Goal: Information Seeking & Learning: Learn about a topic

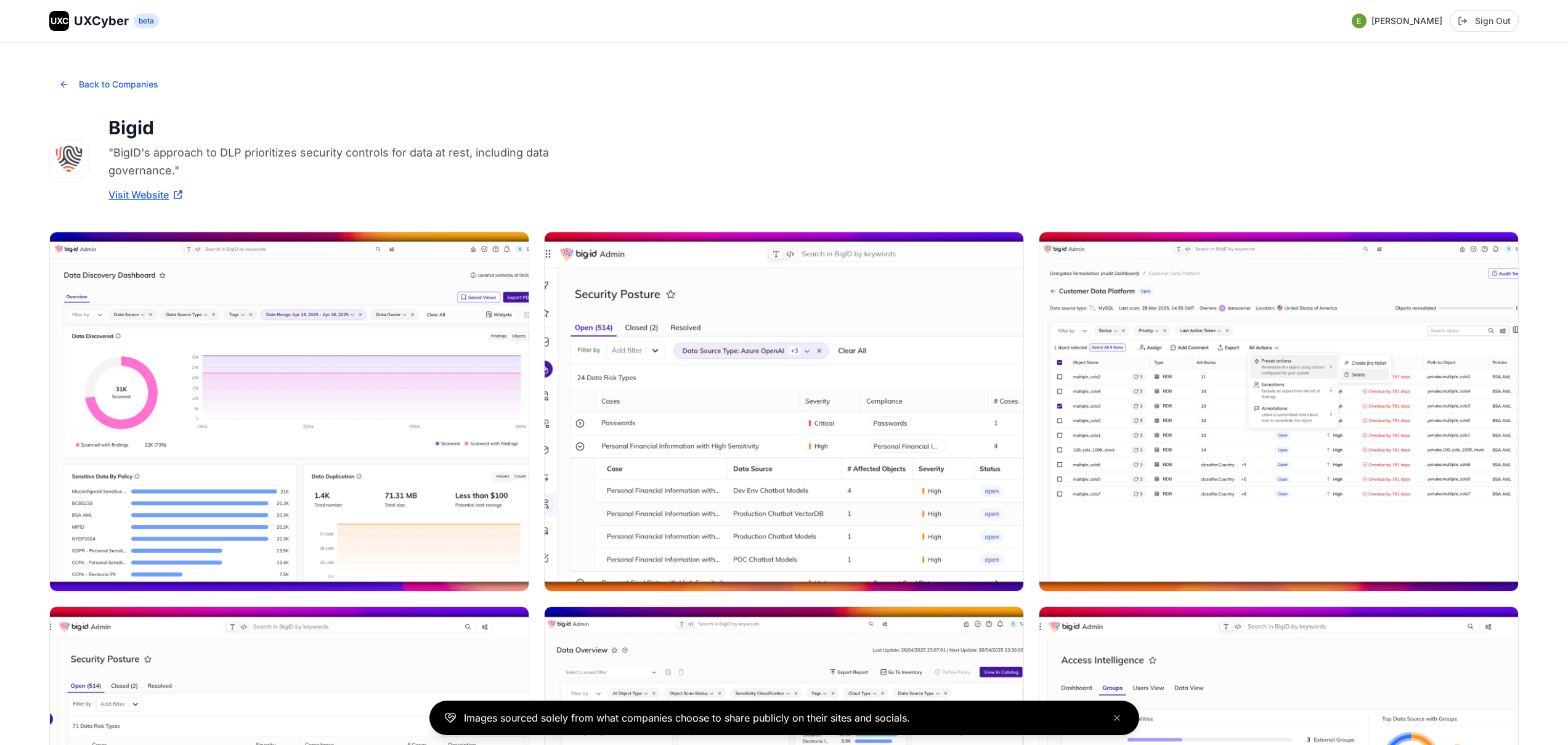
scroll to position [26, 0]
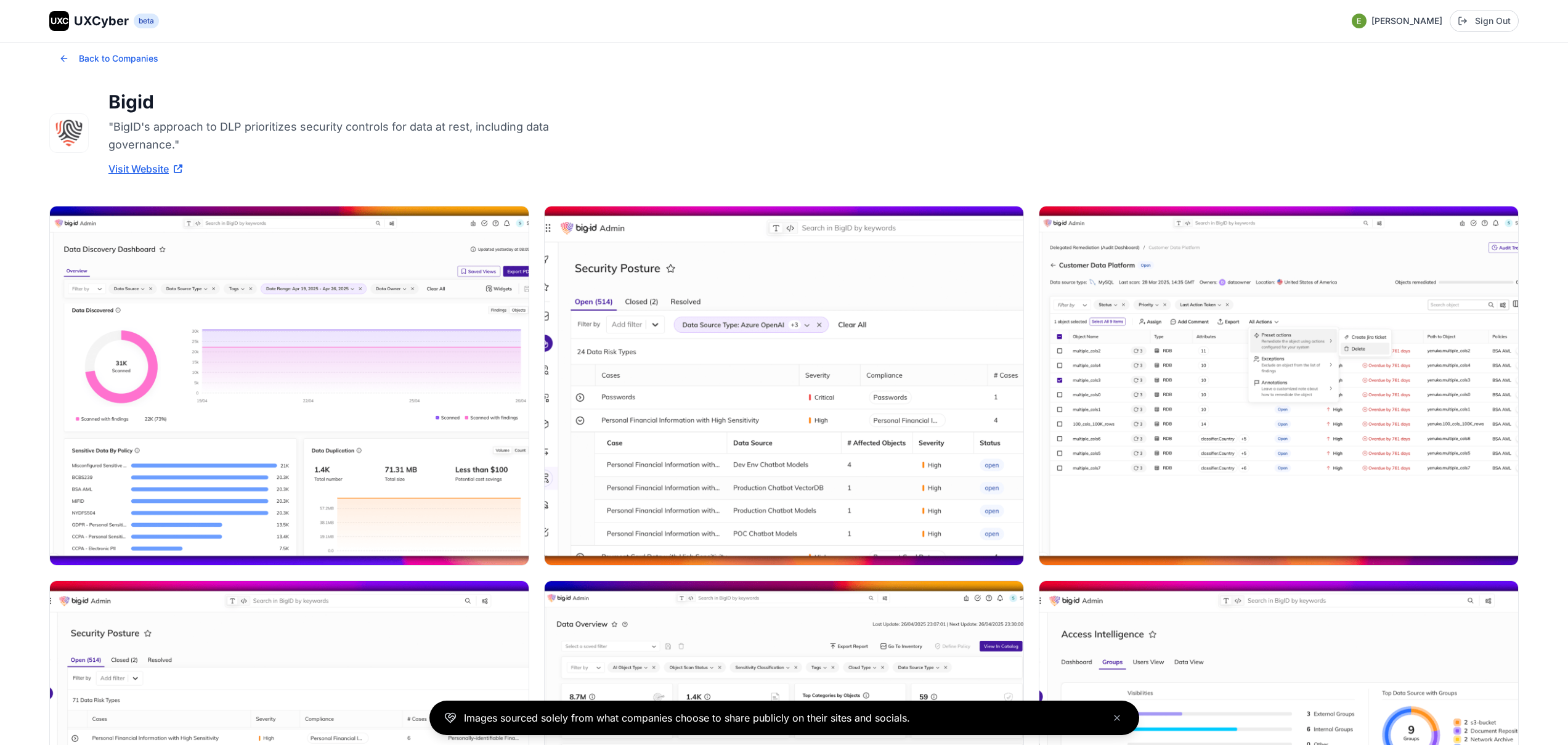
click at [93, 23] on span "UXCyber" at bounding box center [101, 21] width 55 height 17
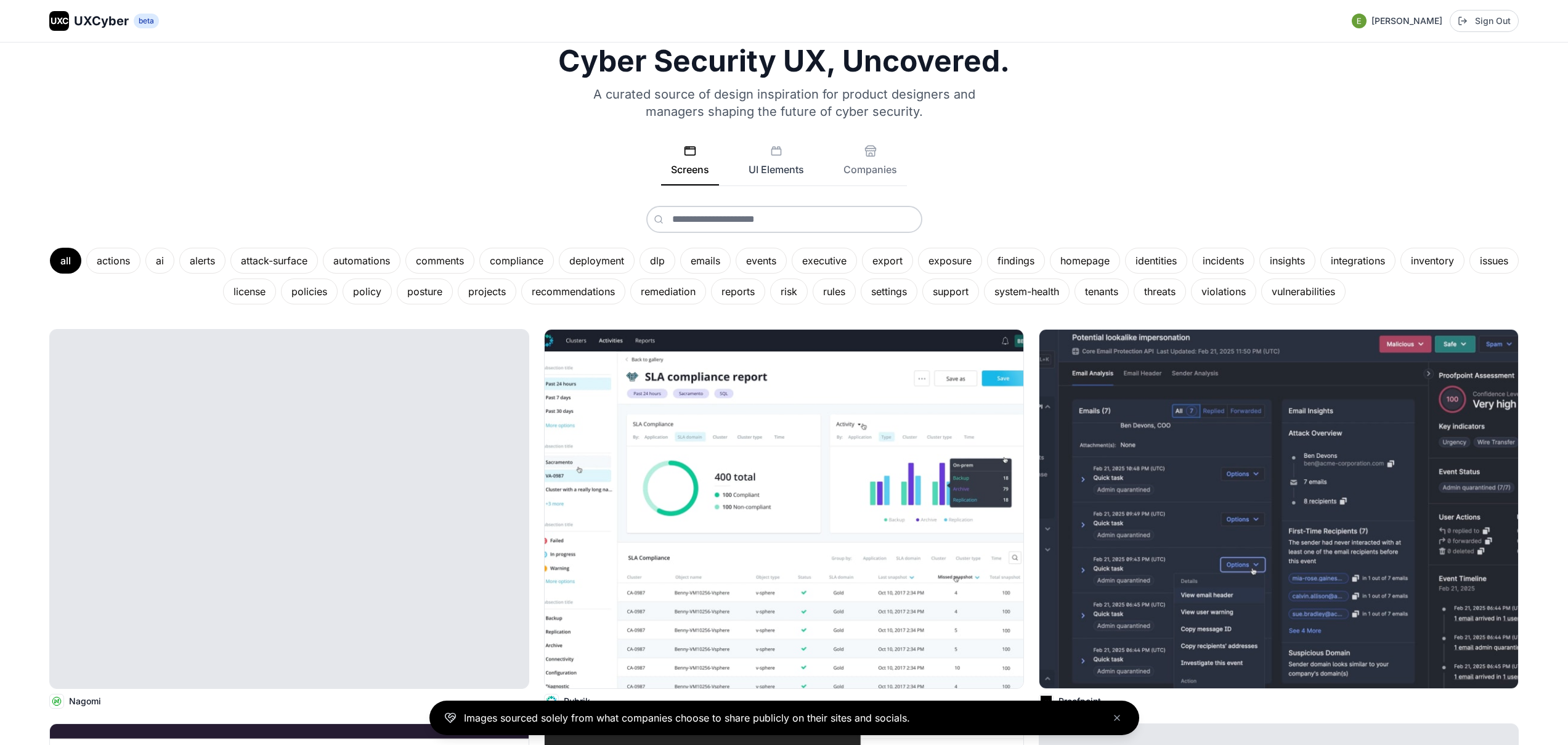
click at [787, 169] on button "UI Elements" at bounding box center [776, 165] width 75 height 41
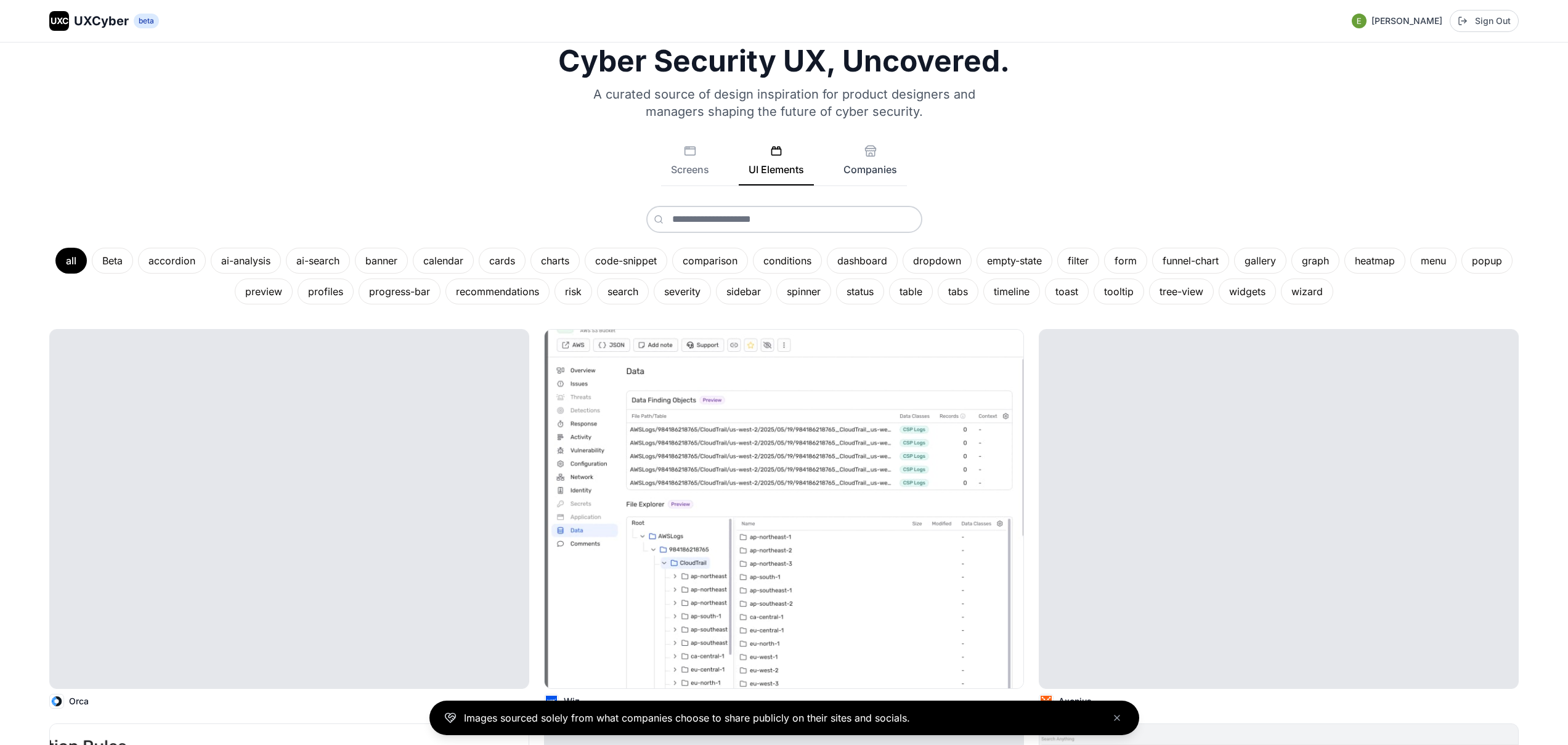
click at [856, 168] on button "Companies" at bounding box center [870, 165] width 73 height 41
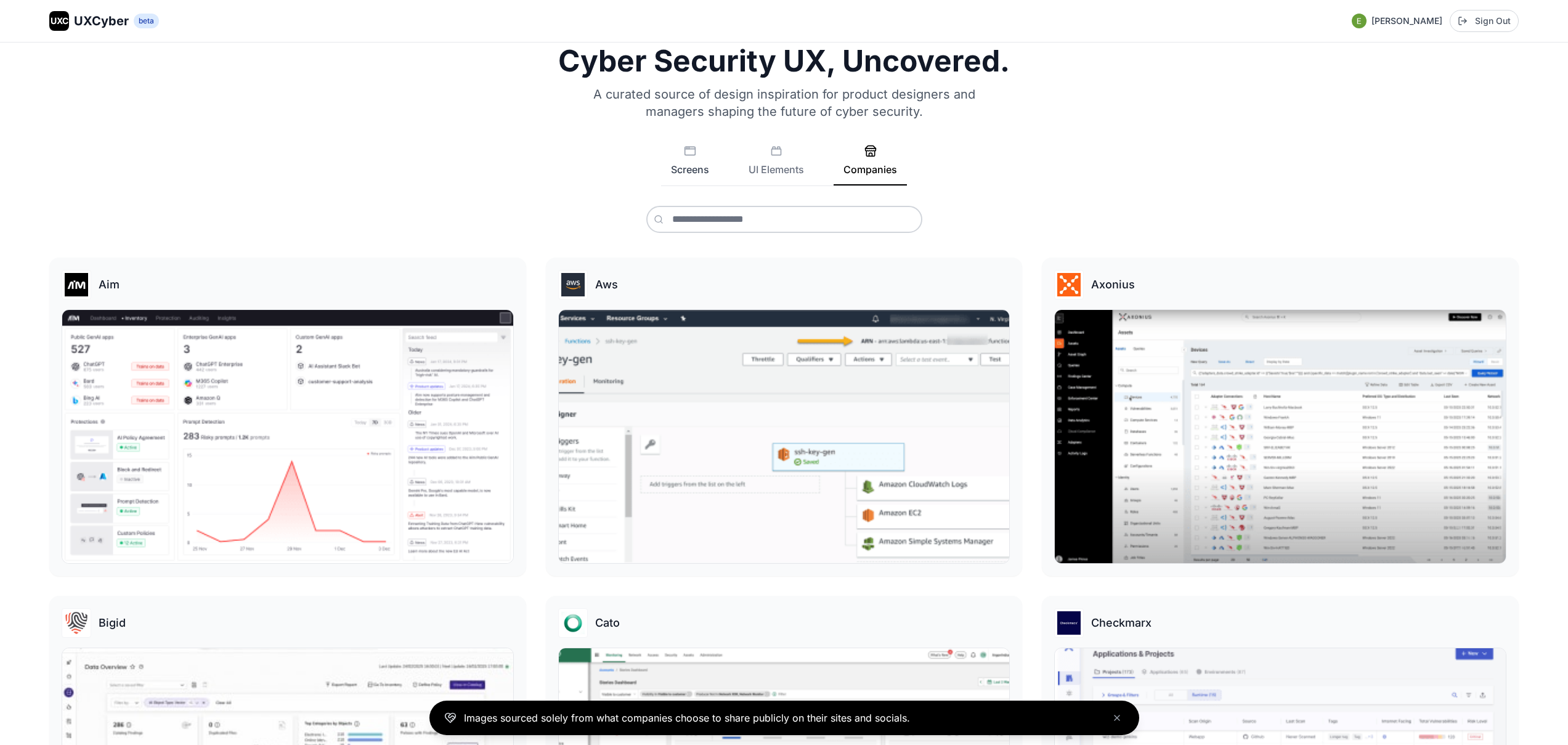
click at [690, 173] on button "Screens" at bounding box center [690, 165] width 58 height 41
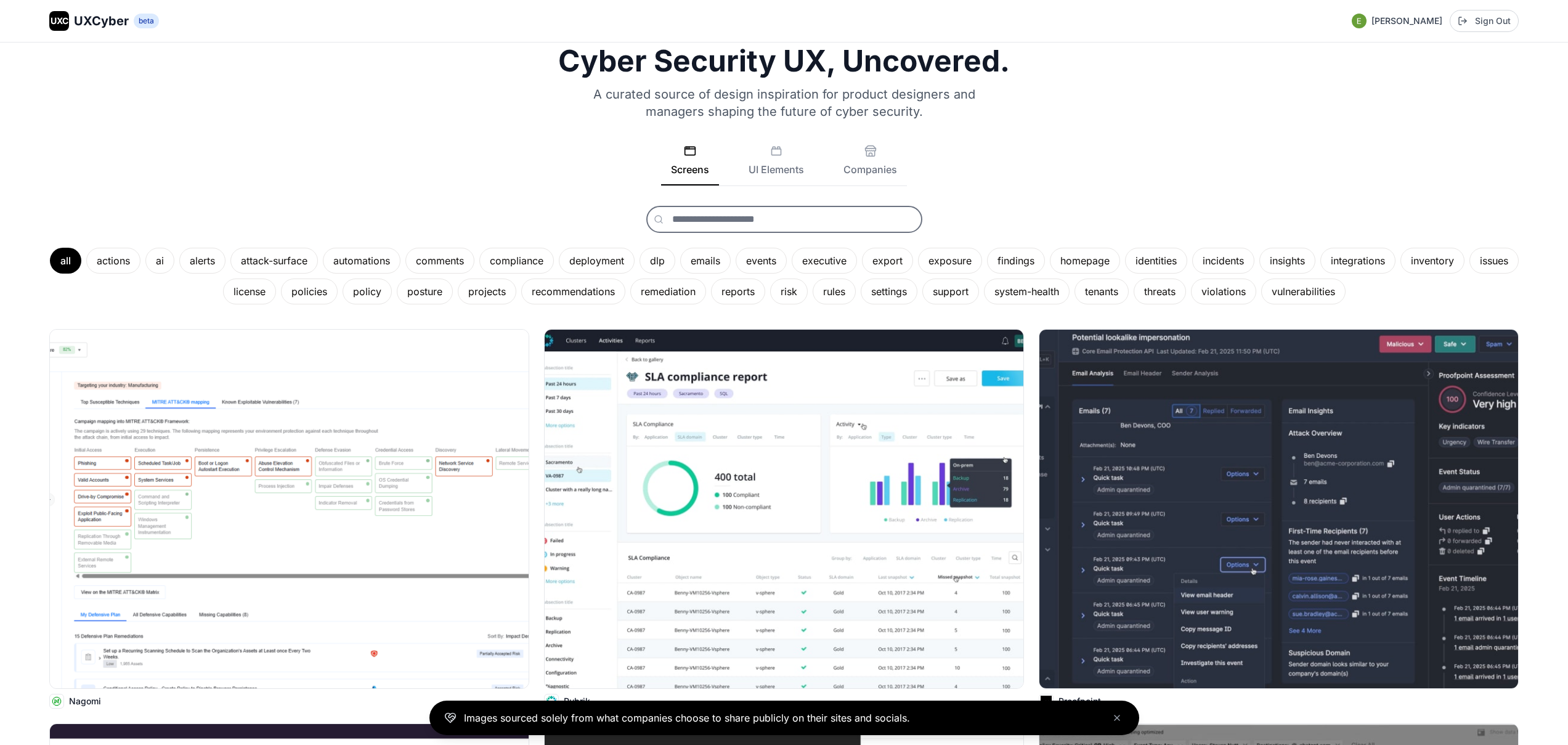
click at [751, 218] on input "text" at bounding box center [784, 219] width 276 height 27
type input "*"
click at [784, 217] on input "****" at bounding box center [784, 219] width 276 height 27
click at [1118, 717] on icon "Close banner" at bounding box center [1117, 718] width 10 height 10
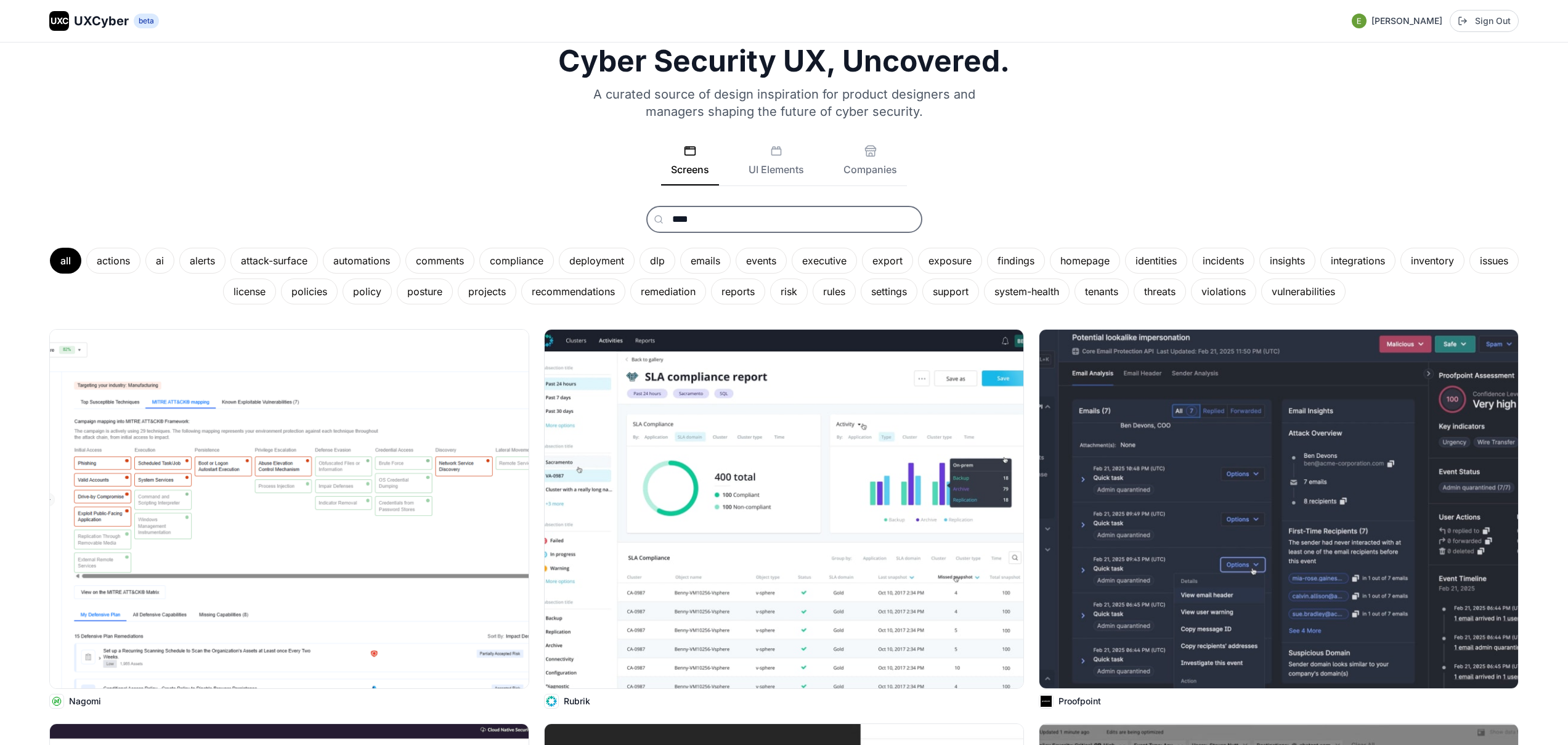
drag, startPoint x: 694, startPoint y: 219, endPoint x: 663, endPoint y: 217, distance: 31.1
click at [664, 217] on input "****" at bounding box center [784, 219] width 276 height 27
type input "****"
click at [672, 251] on span "risk" at bounding box center [665, 248] width 17 height 12
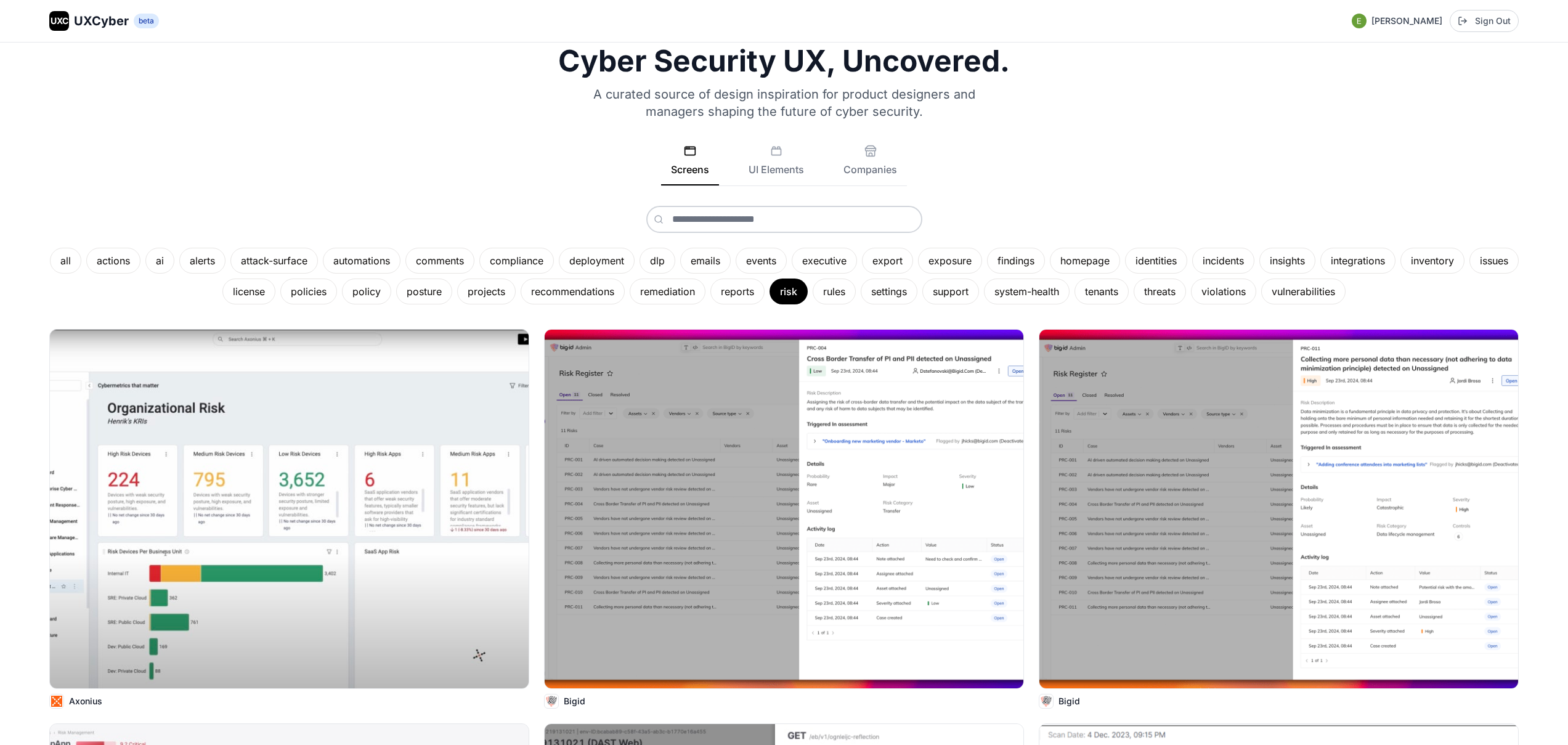
click at [481, 162] on div "Screens UI Elements Companies" at bounding box center [783, 166] width 1469 height 41
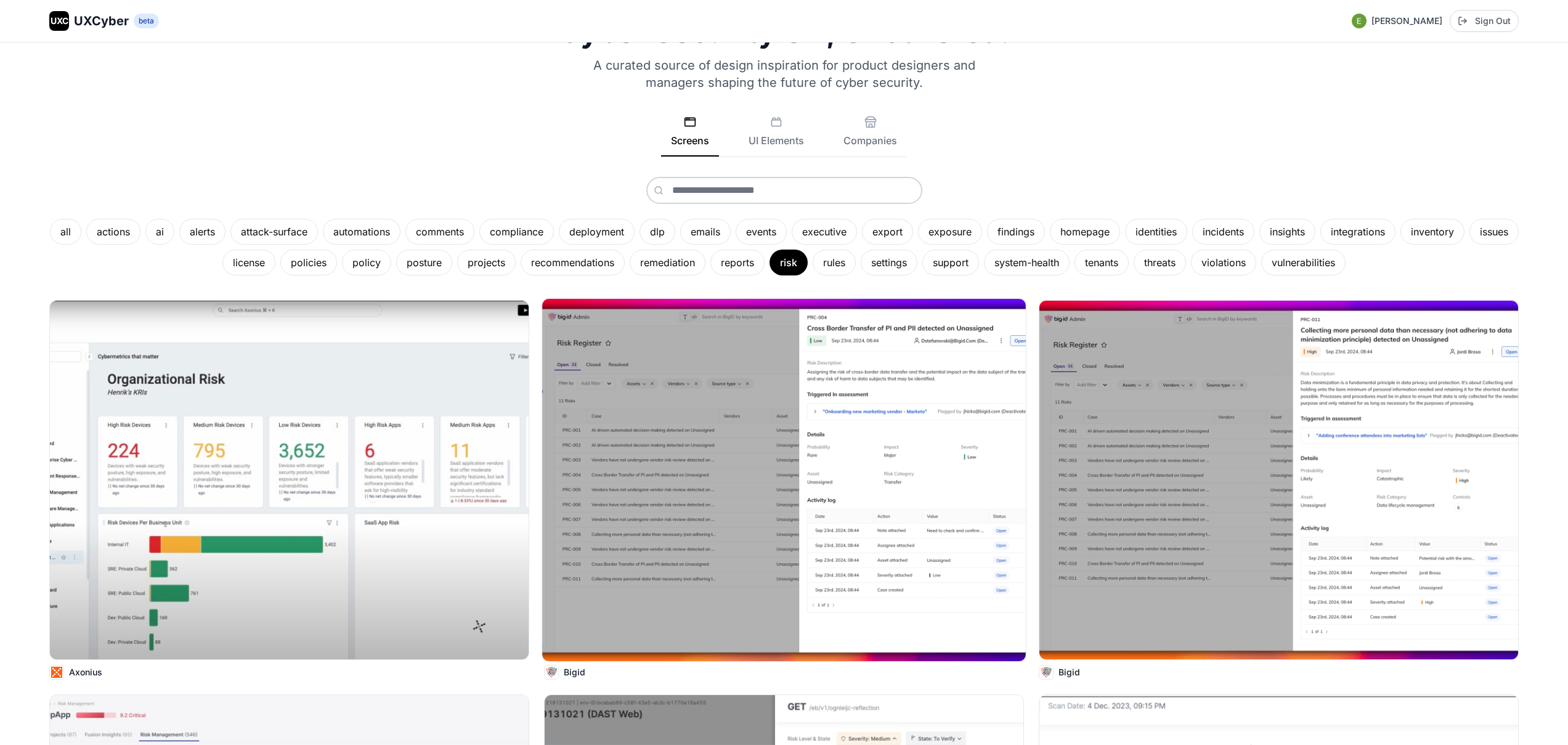
scroll to position [71, 0]
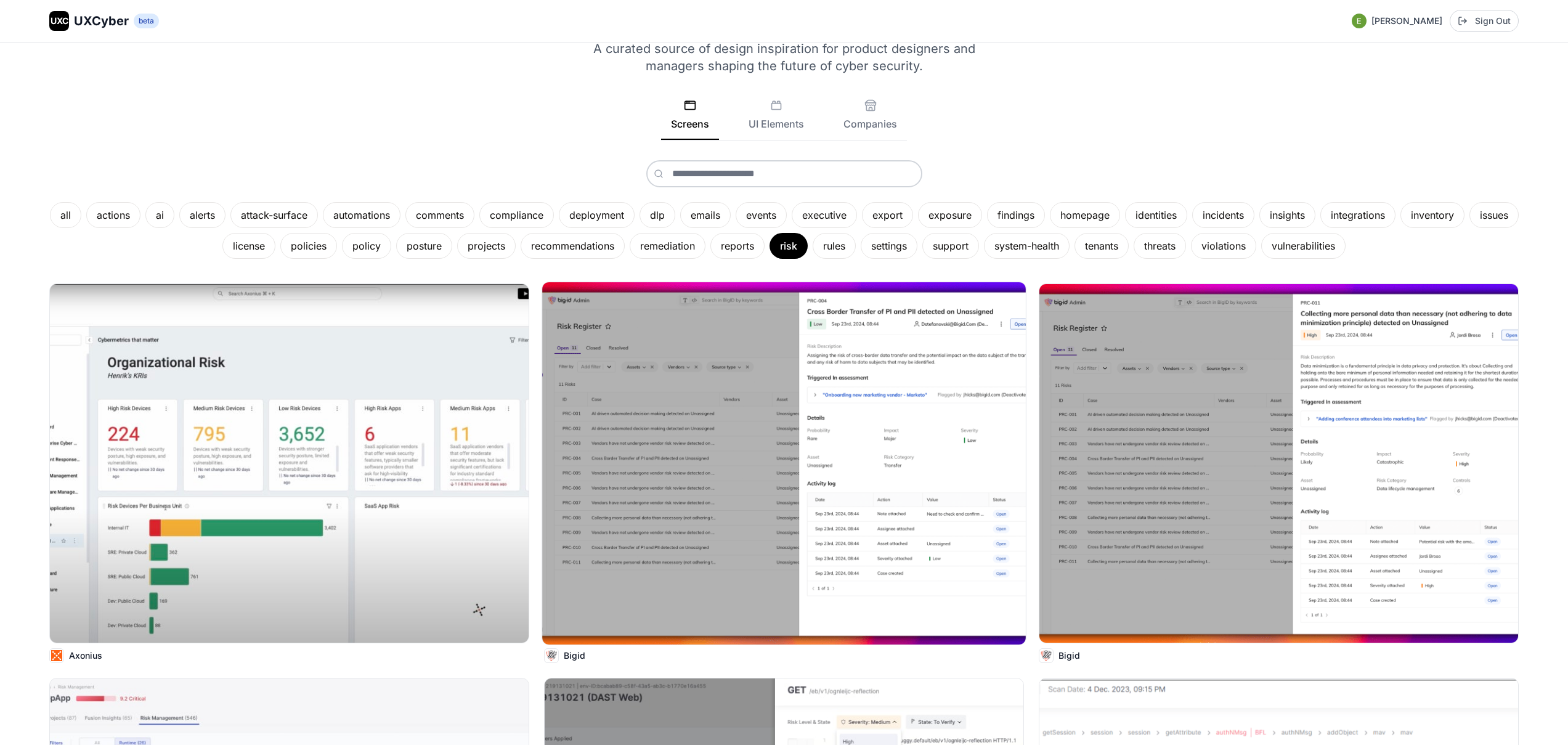
click at [887, 423] on img at bounding box center [784, 462] width 484 height 362
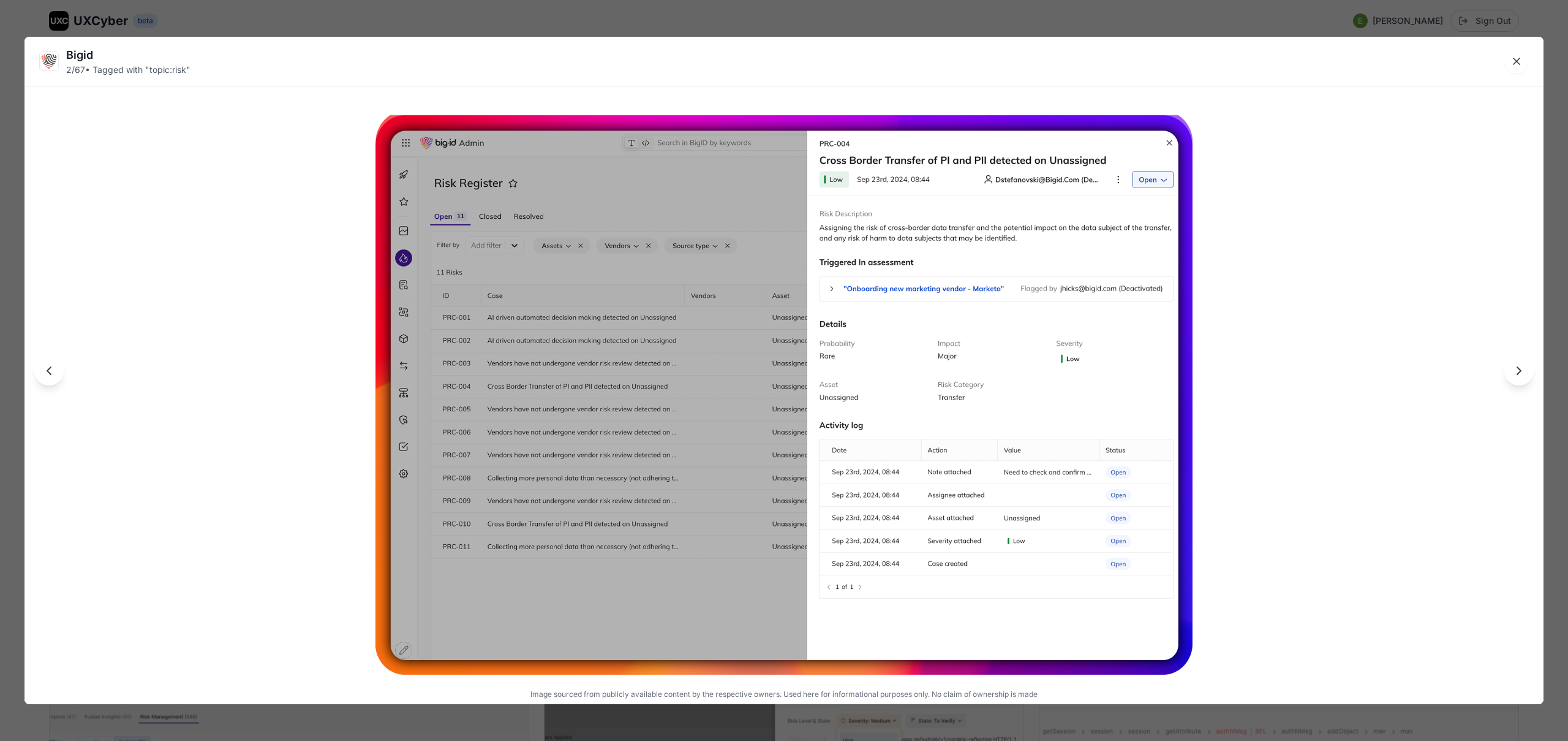
click at [758, 23] on div "Bigid 2 / 67 • Tagged with " topic:risk " Image sourced from publicly available…" at bounding box center [784, 370] width 1568 height 741
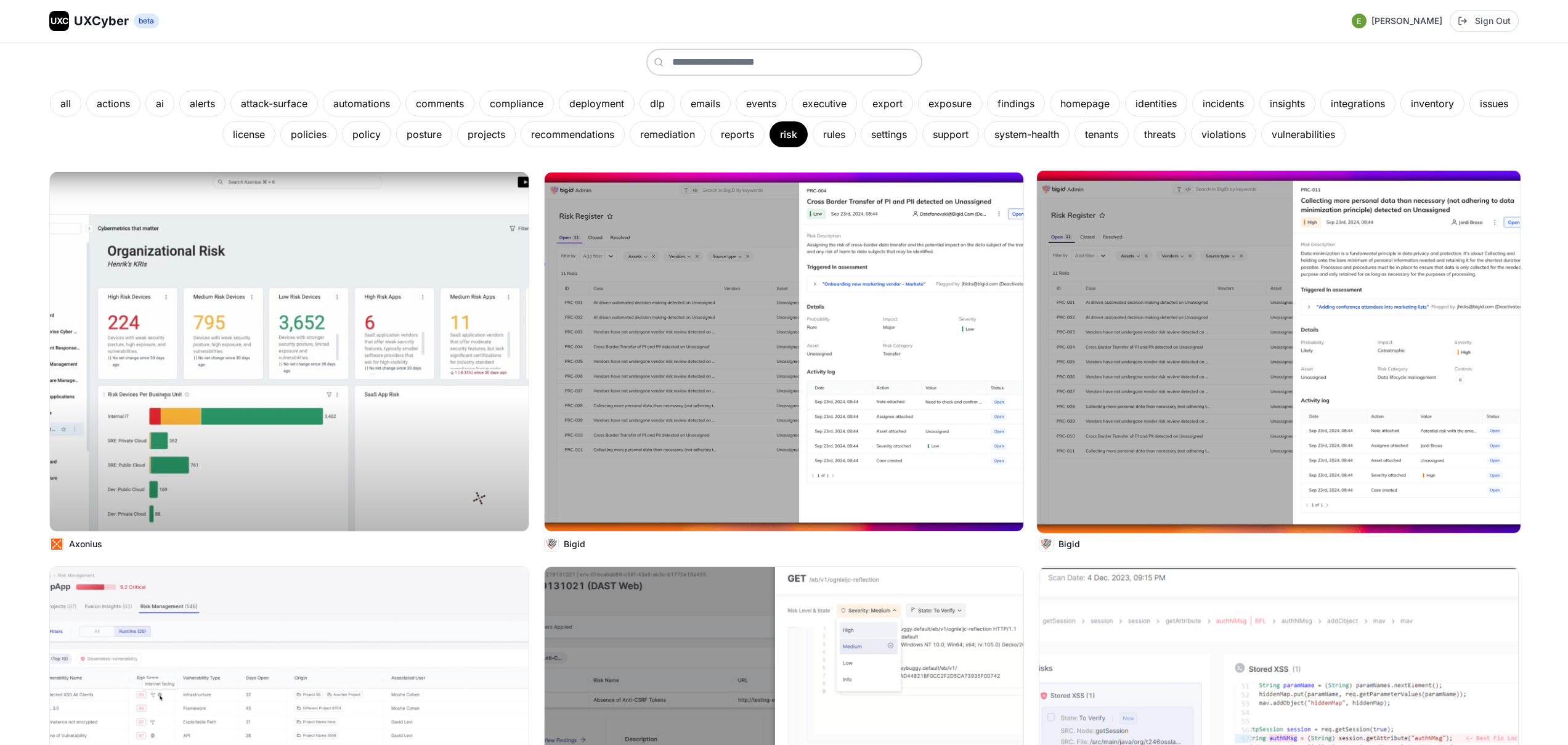
scroll to position [185, 0]
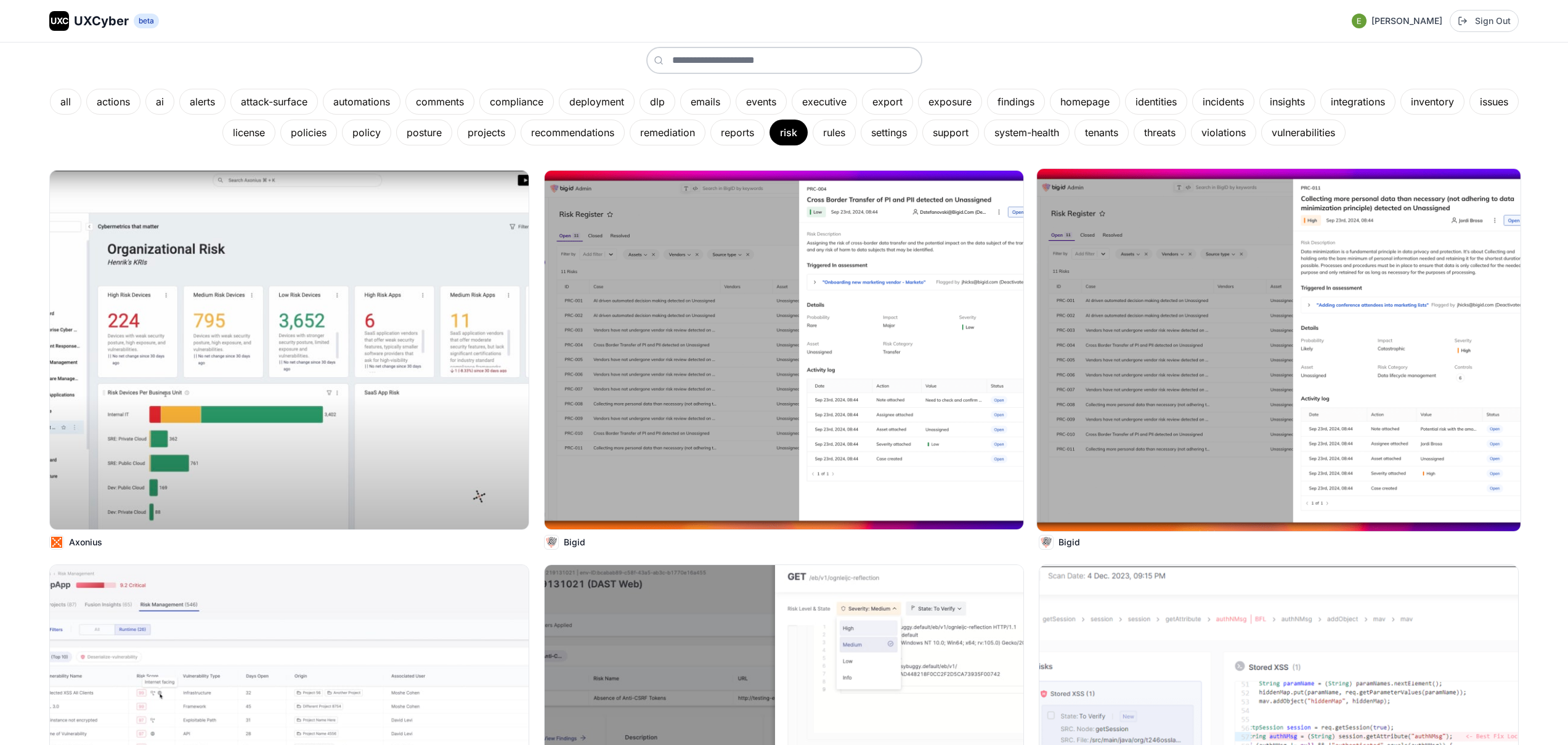
click at [1194, 251] on img at bounding box center [1279, 350] width 484 height 362
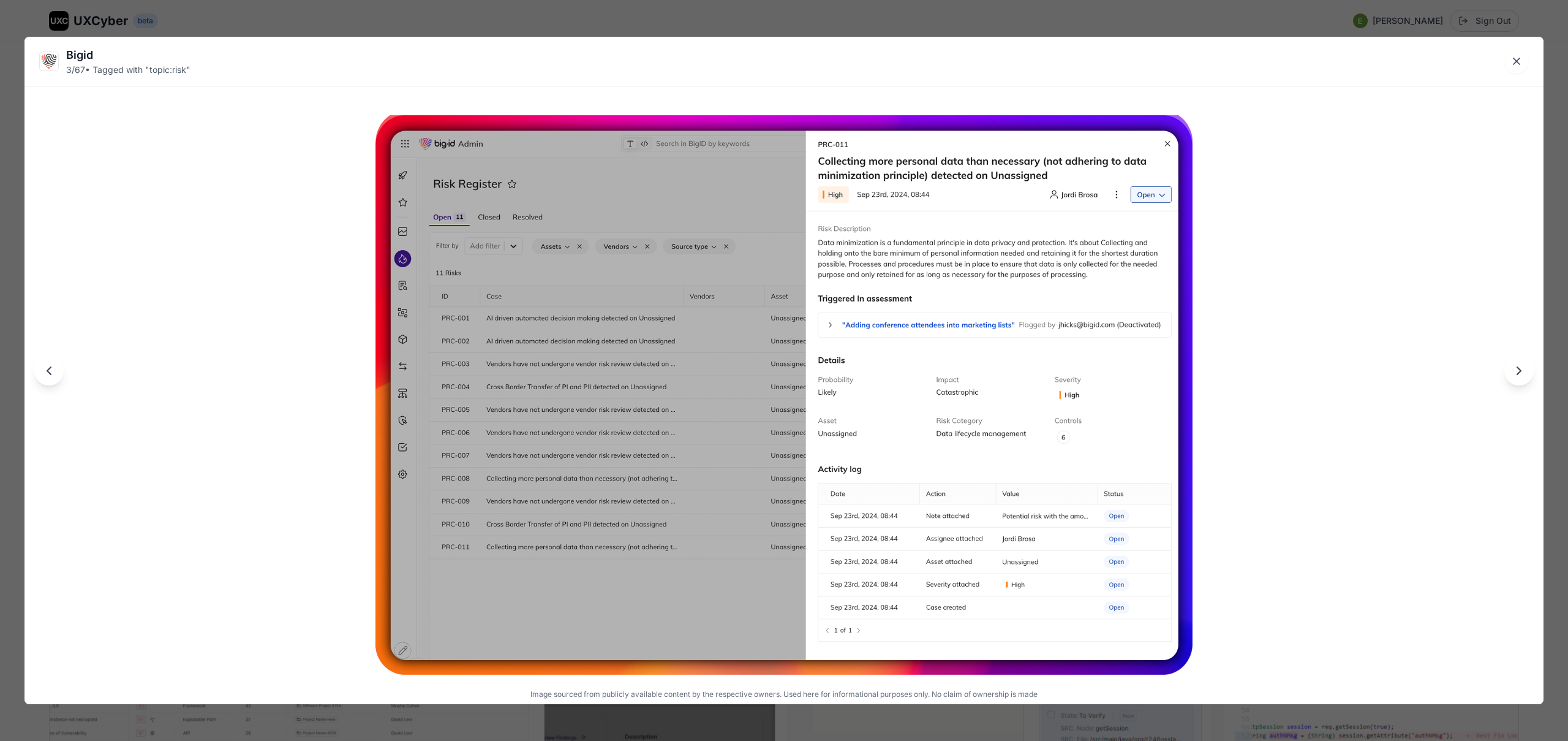
click at [761, 16] on div "Bigid 3 / 67 • Tagged with " topic:risk " Image sourced from publicly available…" at bounding box center [784, 370] width 1568 height 741
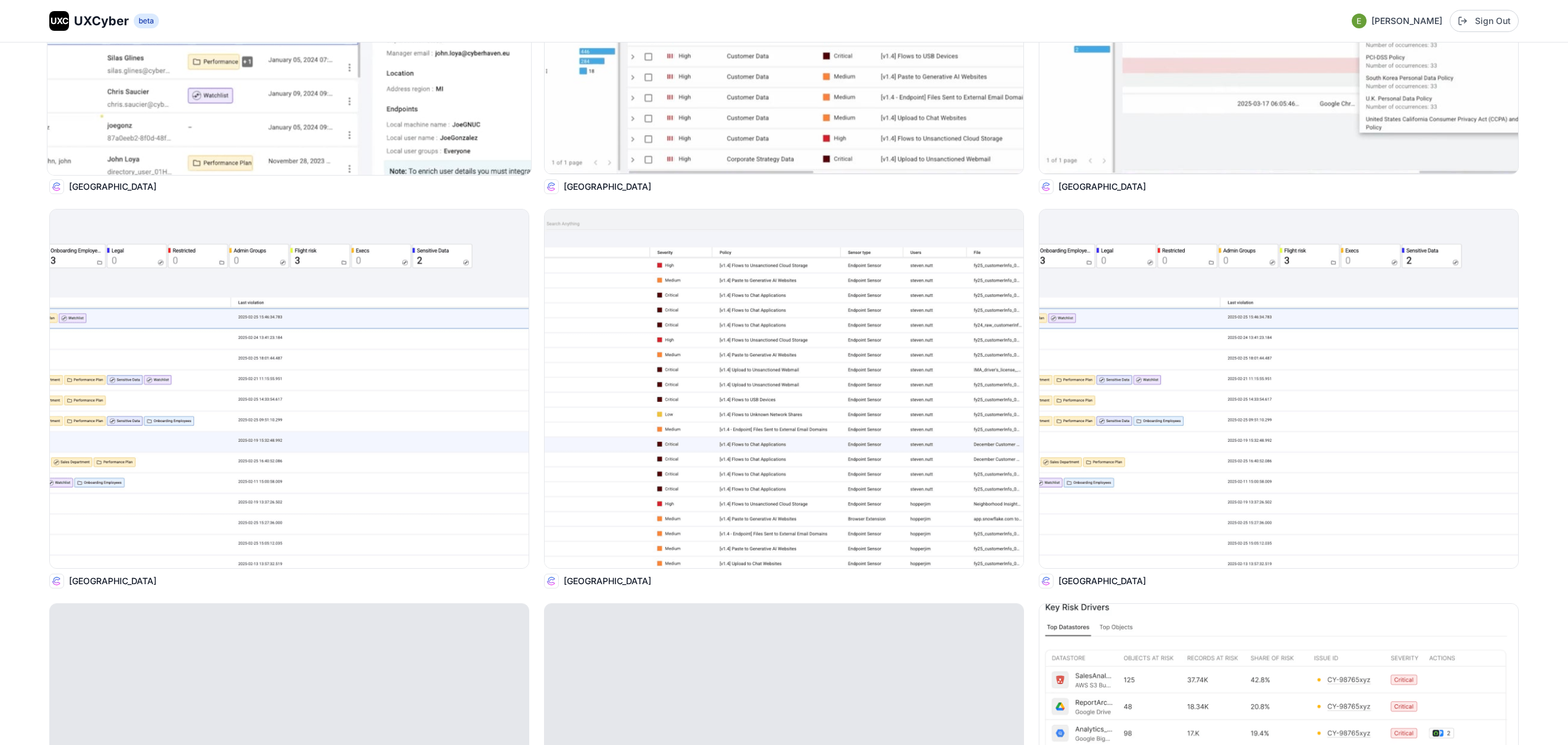
scroll to position [2516, 0]
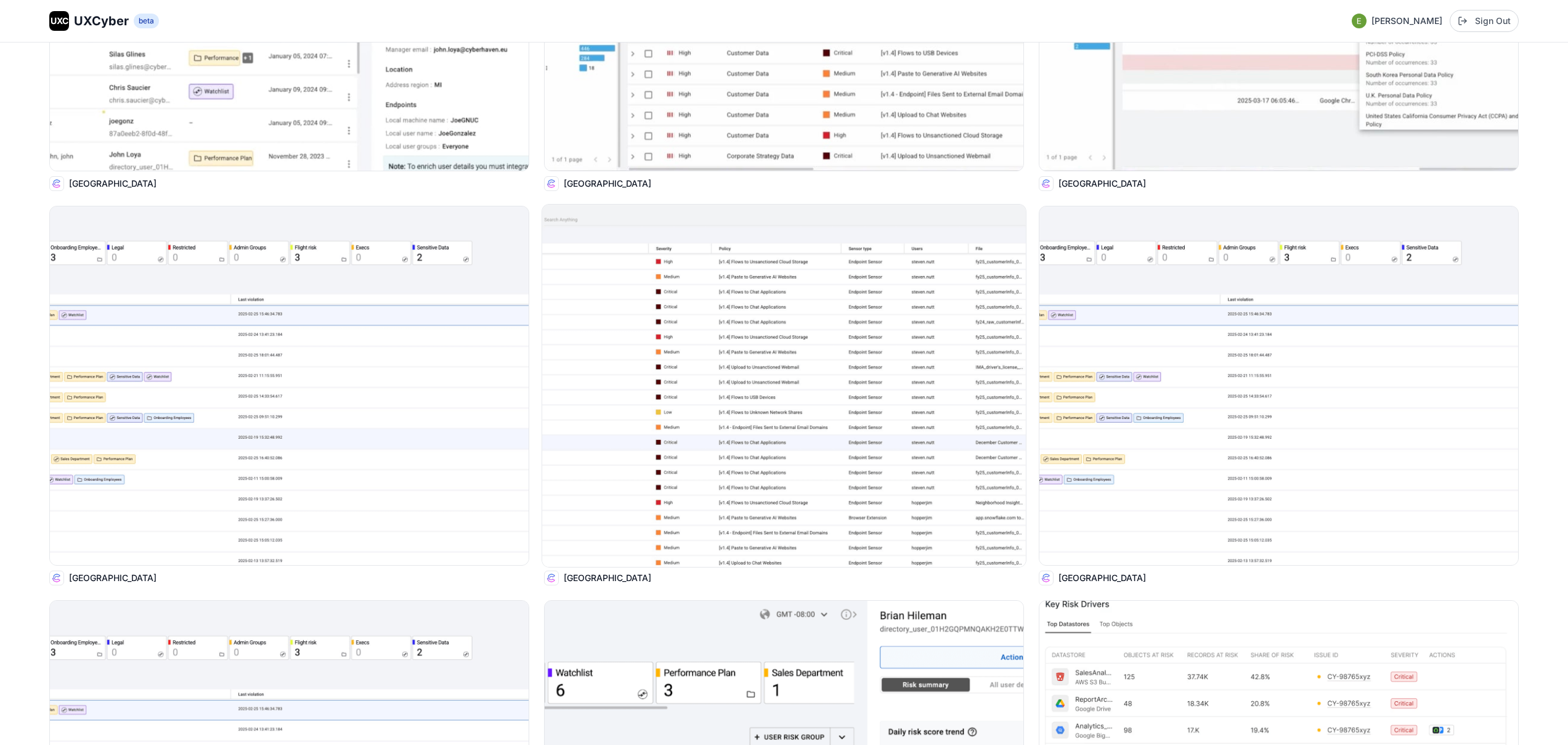
click at [736, 385] on img at bounding box center [784, 385] width 484 height 362
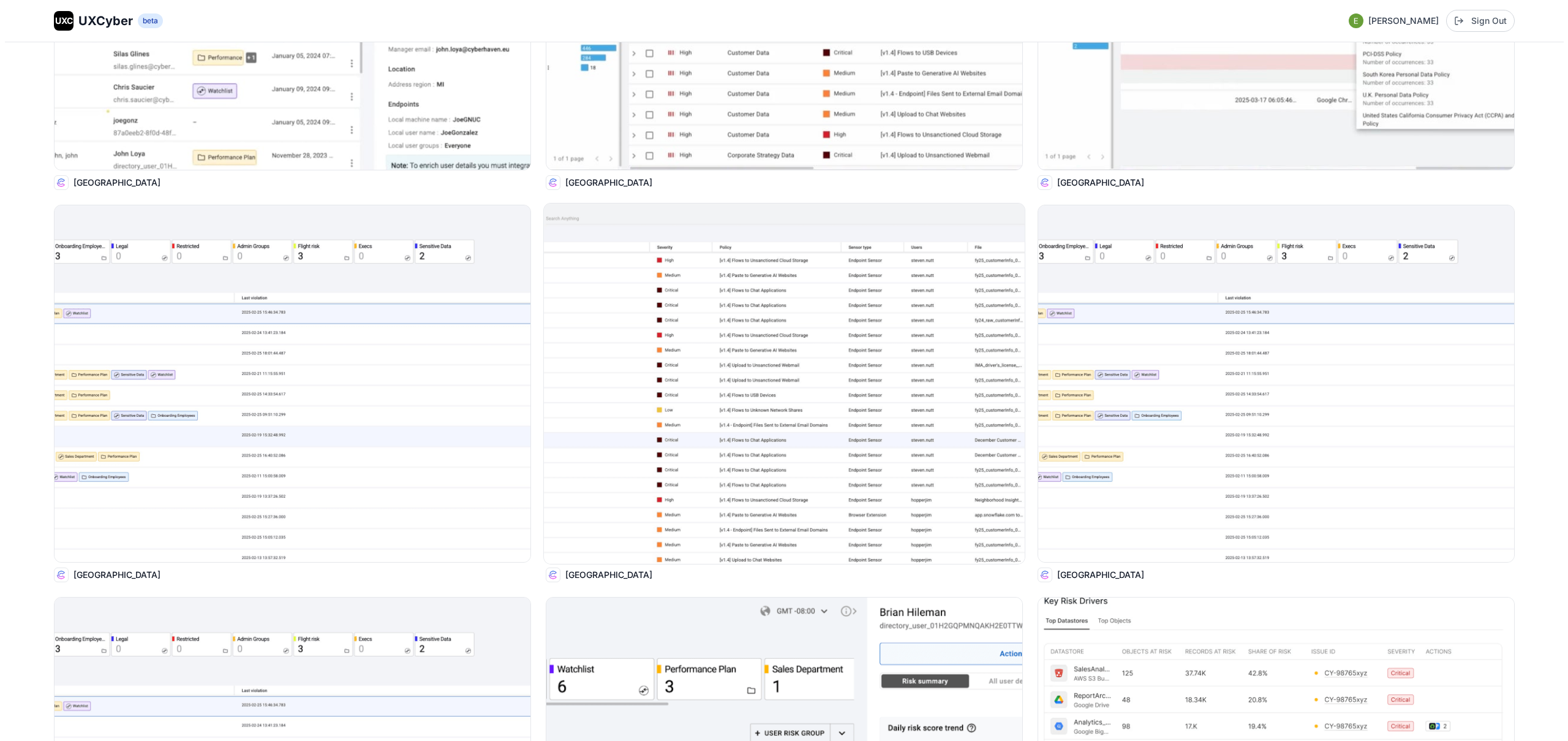
scroll to position [2514, 0]
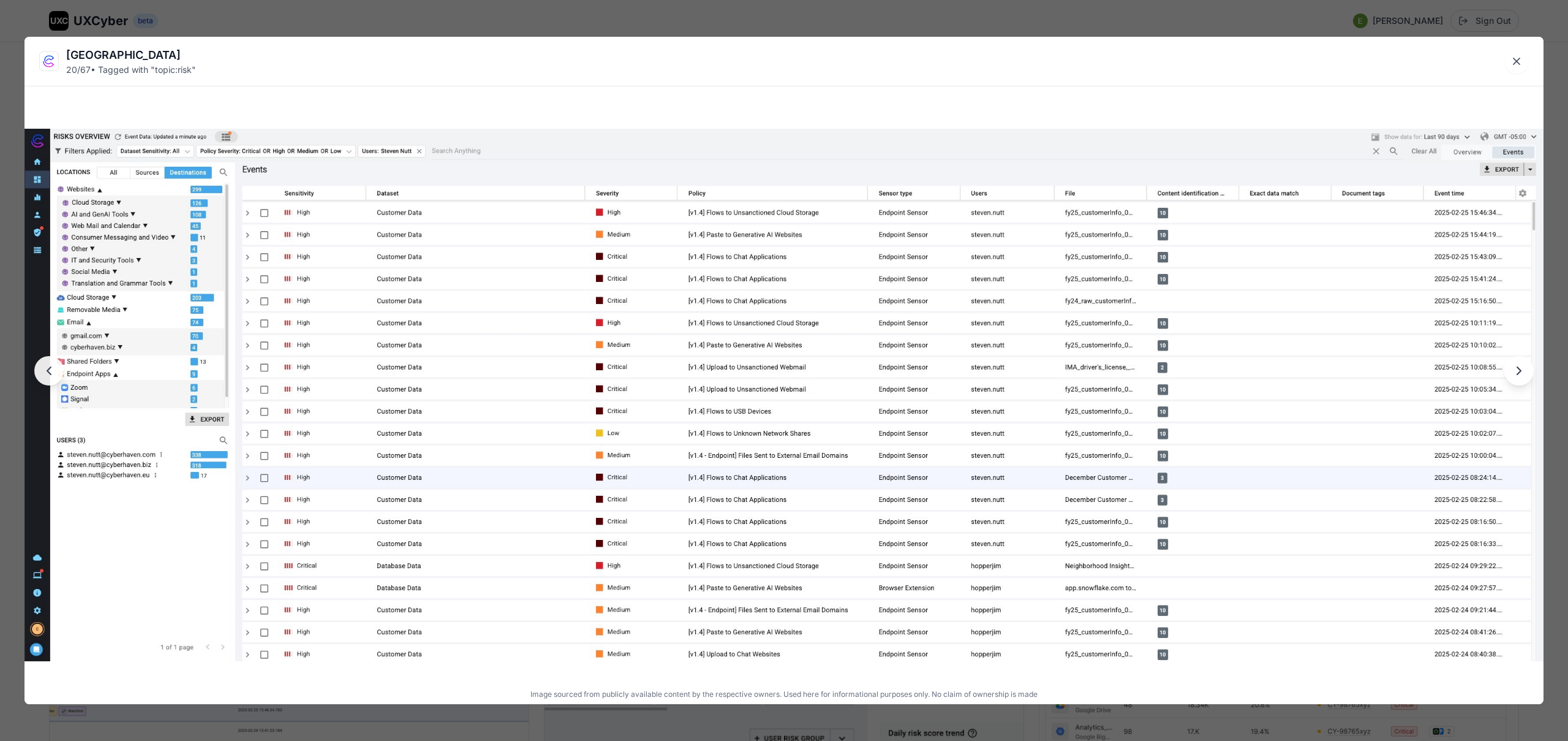
click at [772, 18] on div "[GEOGRAPHIC_DATA] 20 / 67 • Tagged with " topic:risk " Image sourced from publi…" at bounding box center [784, 370] width 1568 height 741
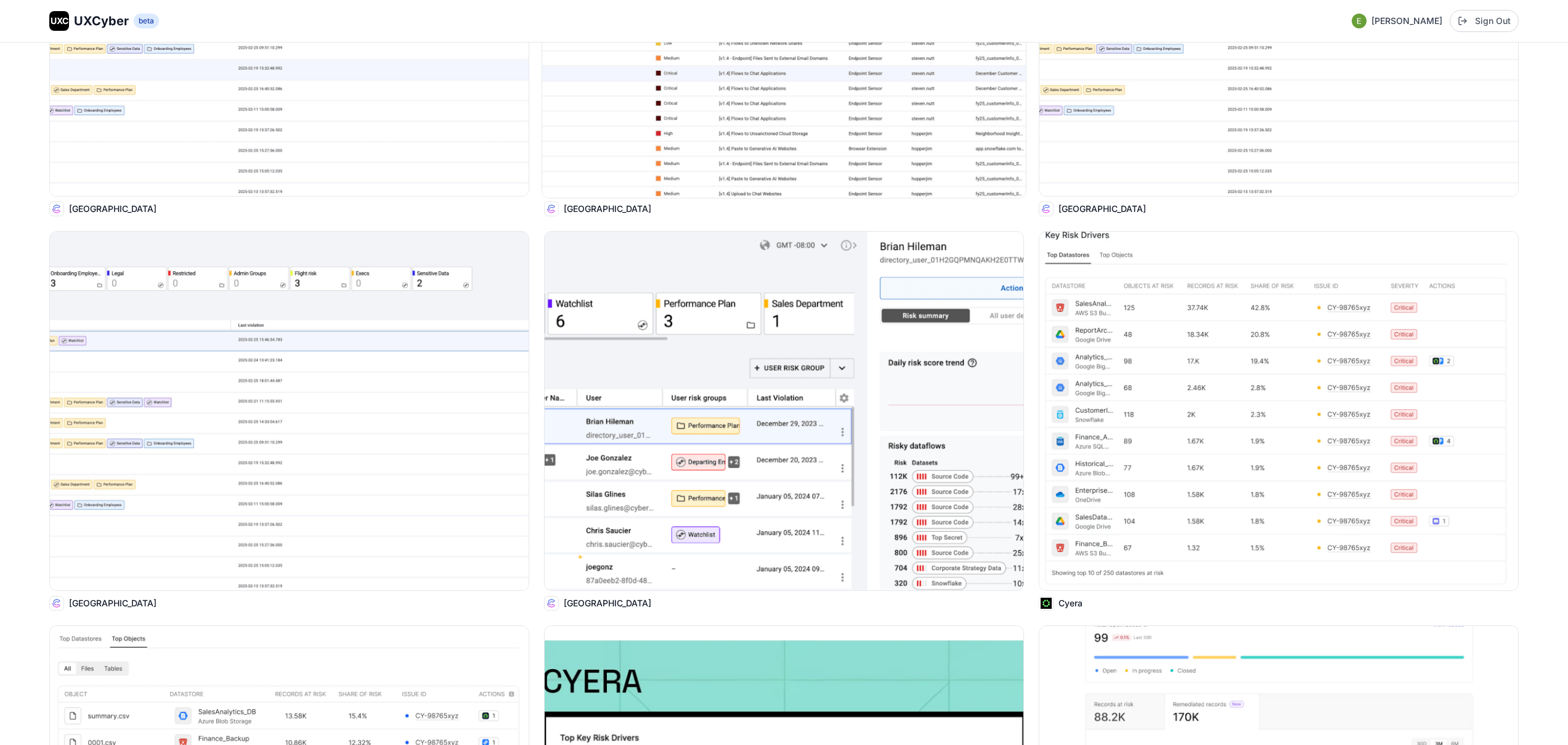
scroll to position [2887, 0]
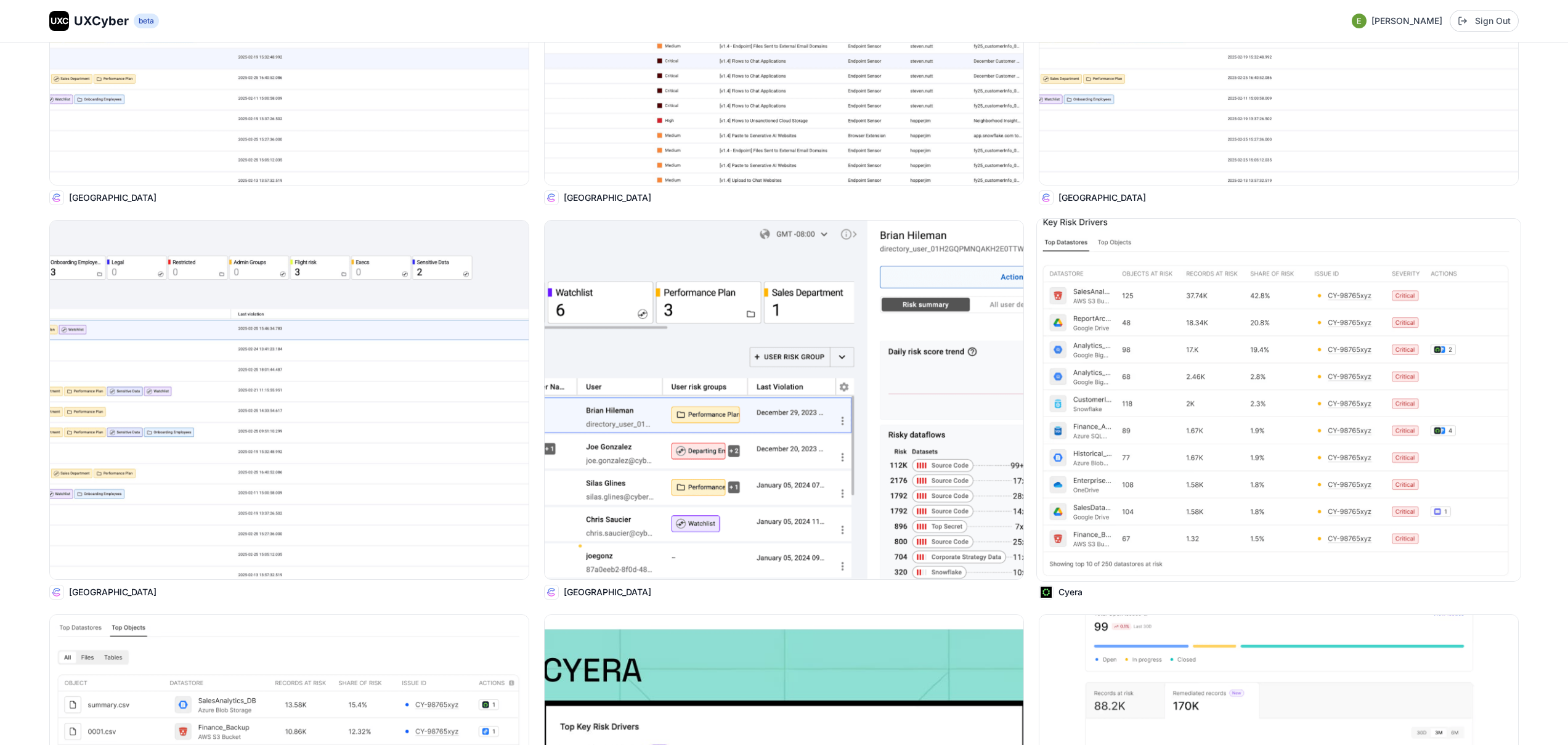
click at [1105, 307] on img at bounding box center [1279, 399] width 484 height 362
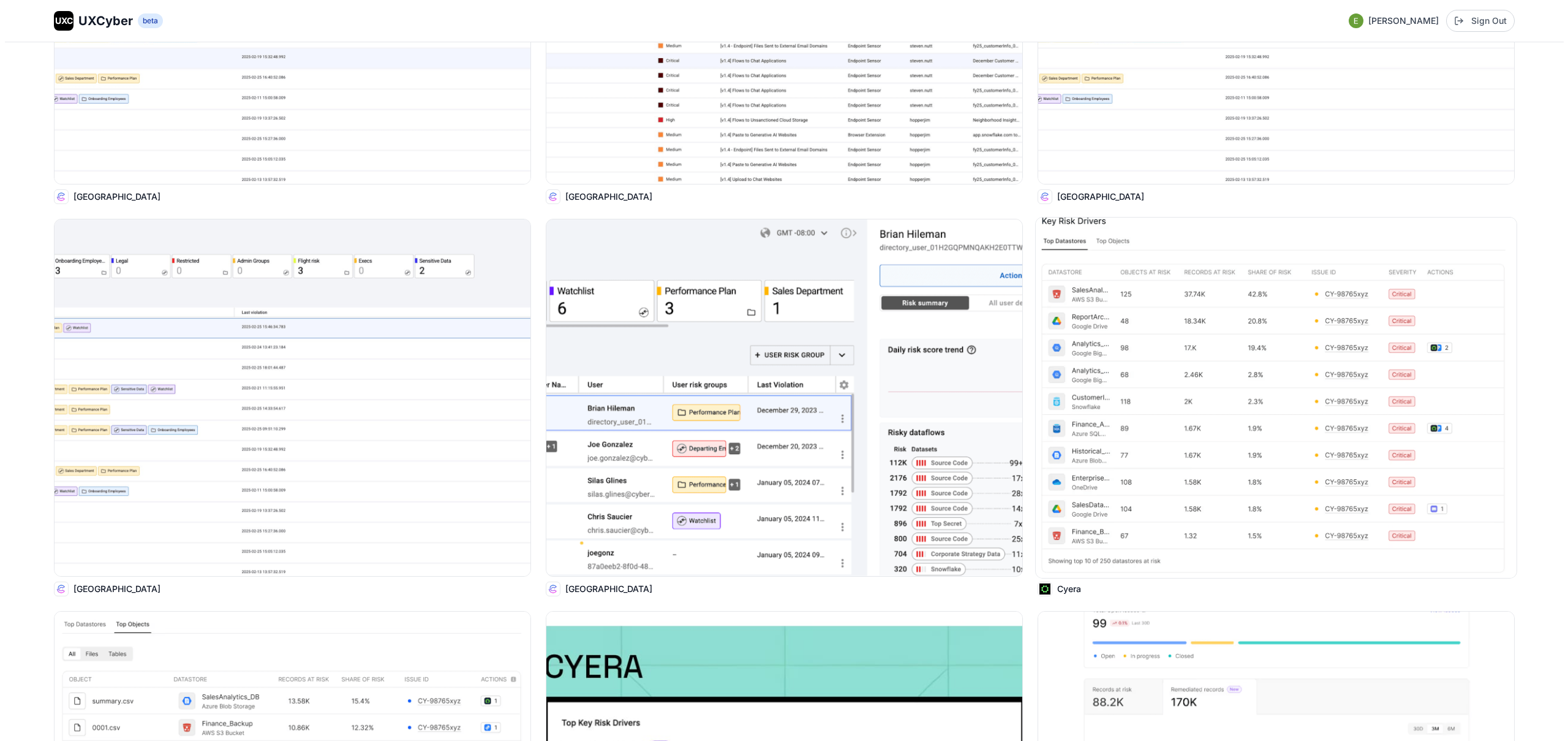
scroll to position [2894, 0]
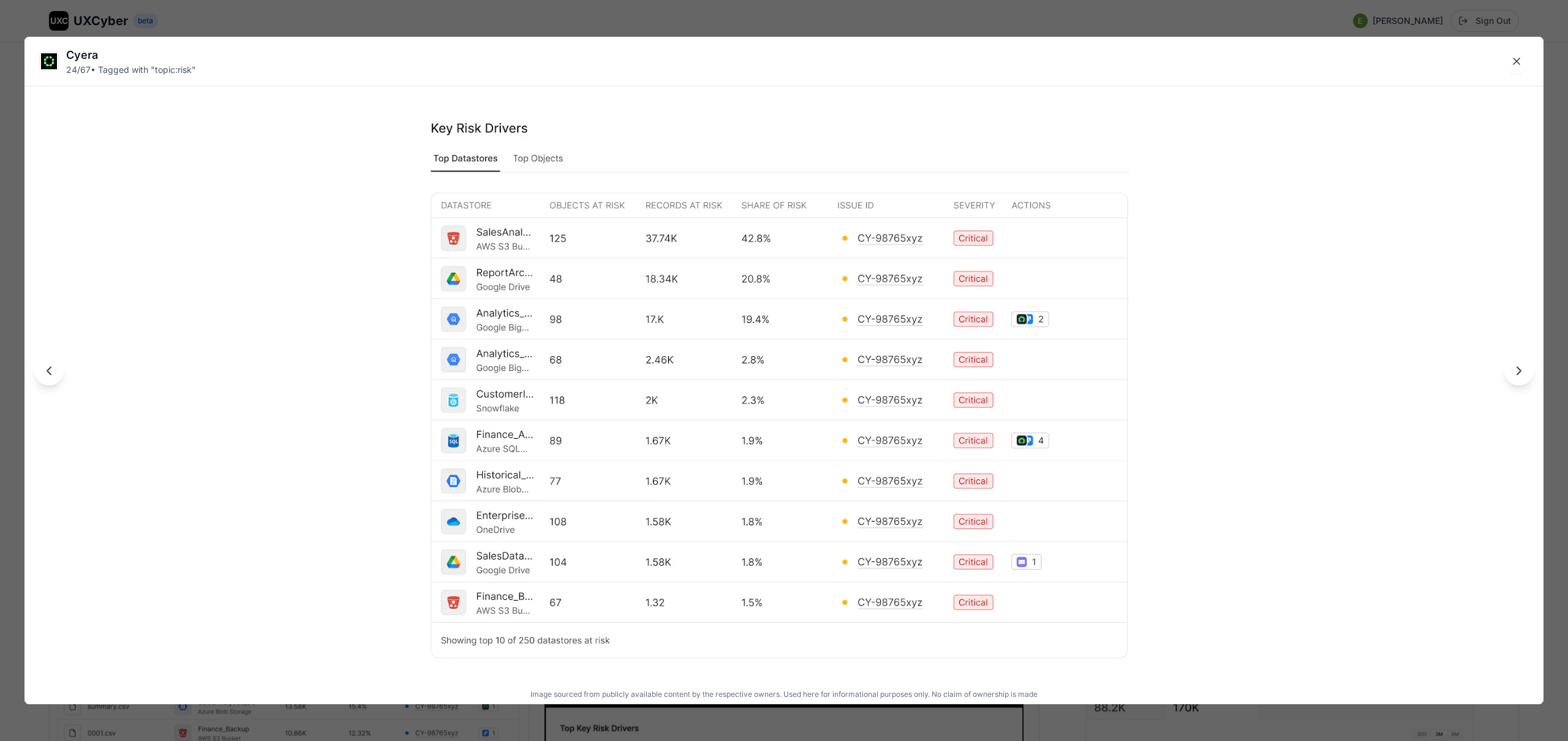
click at [801, 27] on div "Cyera 24 / 67 • Tagged with " topic:risk " Image sourced from publicly availabl…" at bounding box center [784, 370] width 1568 height 741
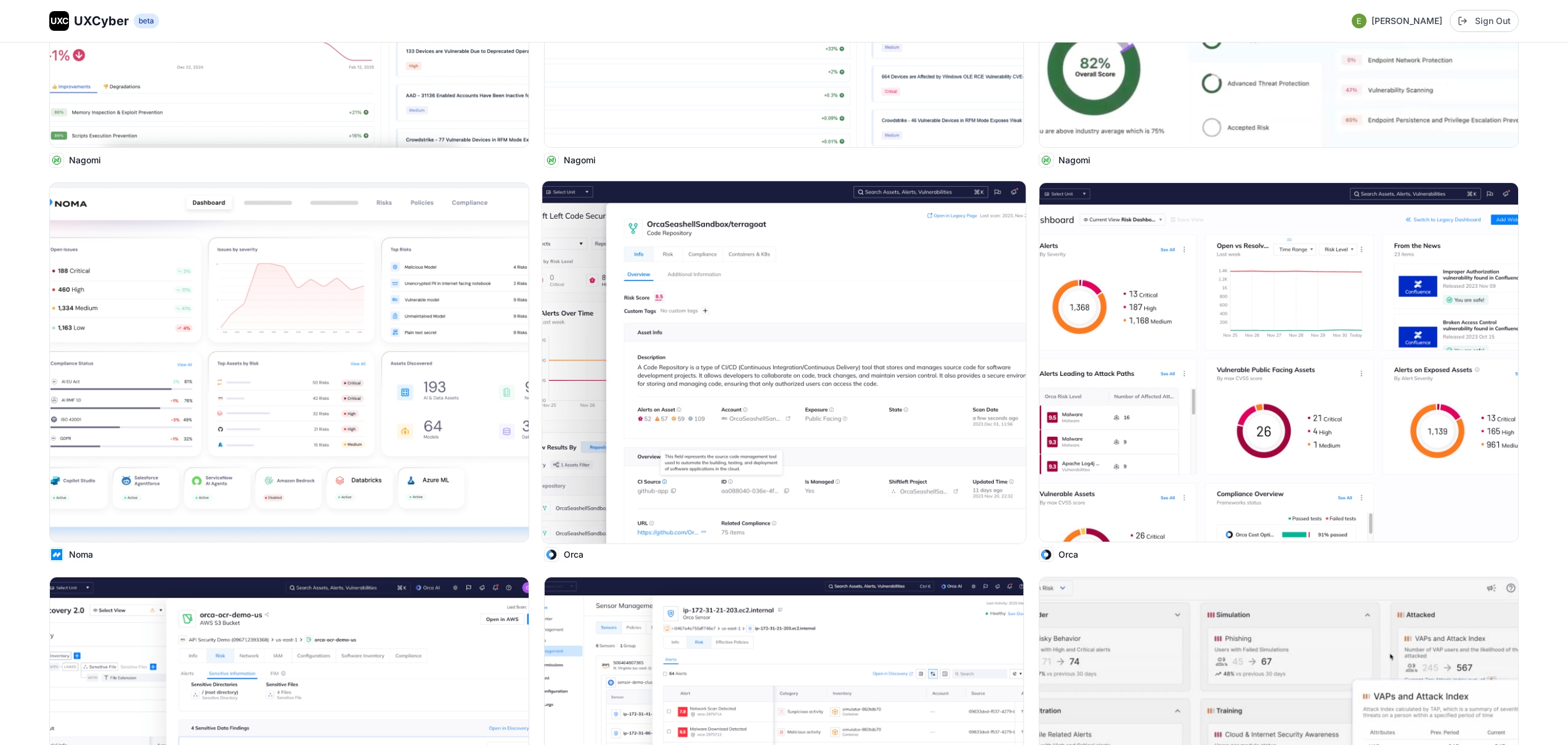
click at [721, 418] on img at bounding box center [784, 362] width 484 height 362
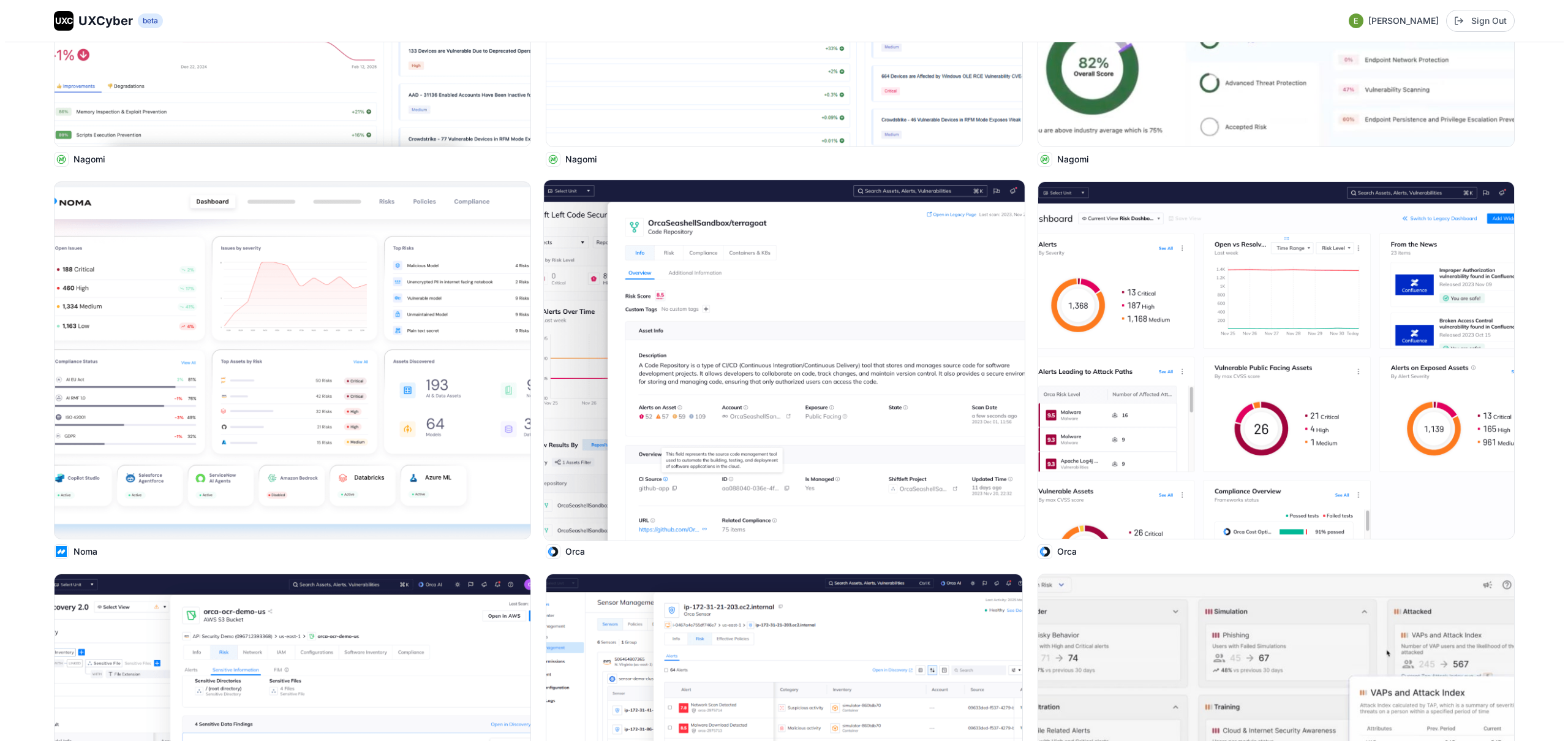
scroll to position [4904, 0]
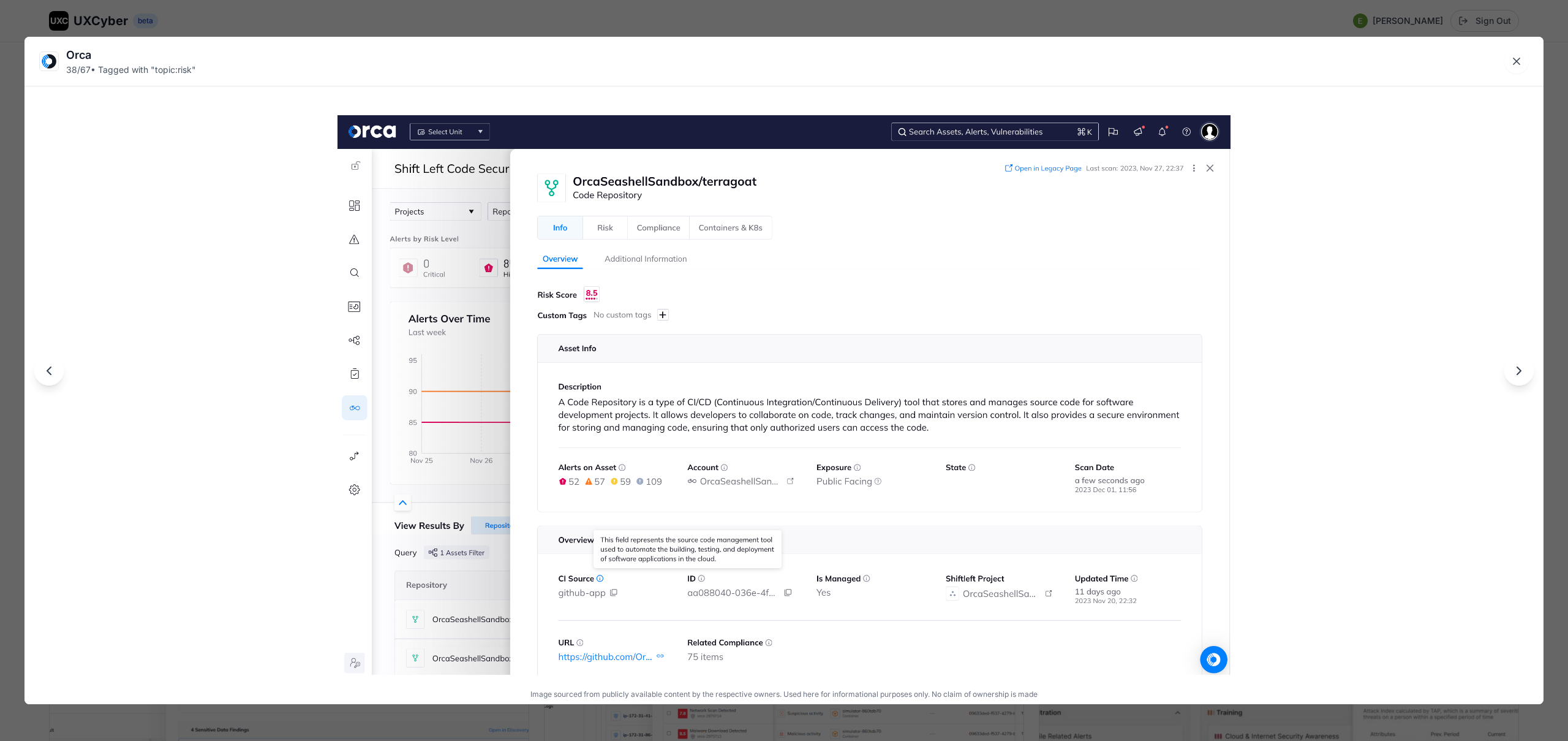
click at [612, 16] on div "Orca 38 / 67 • Tagged with " topic:risk " Image sourced from publicly available…" at bounding box center [784, 370] width 1568 height 741
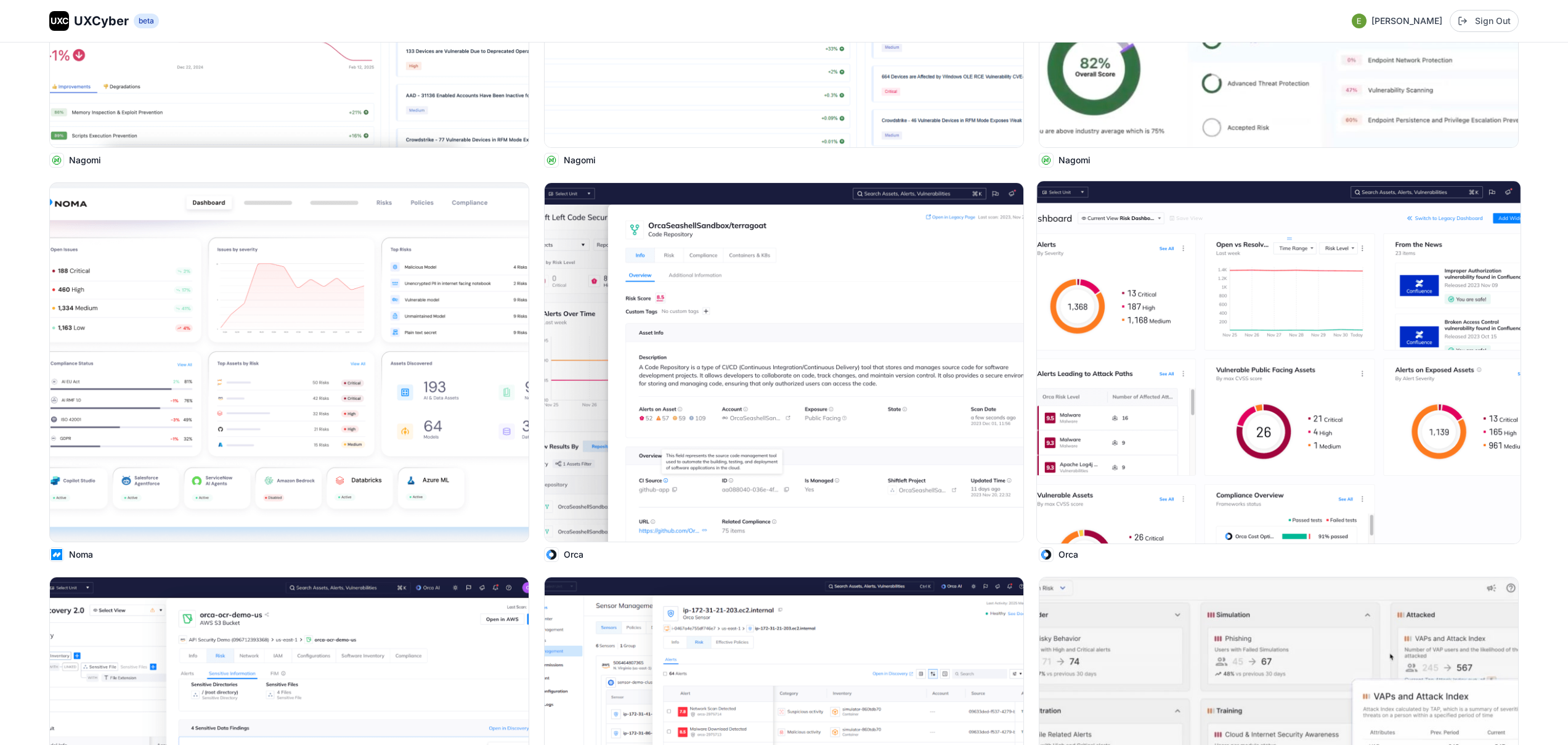
click at [1157, 369] on img at bounding box center [1279, 362] width 484 height 362
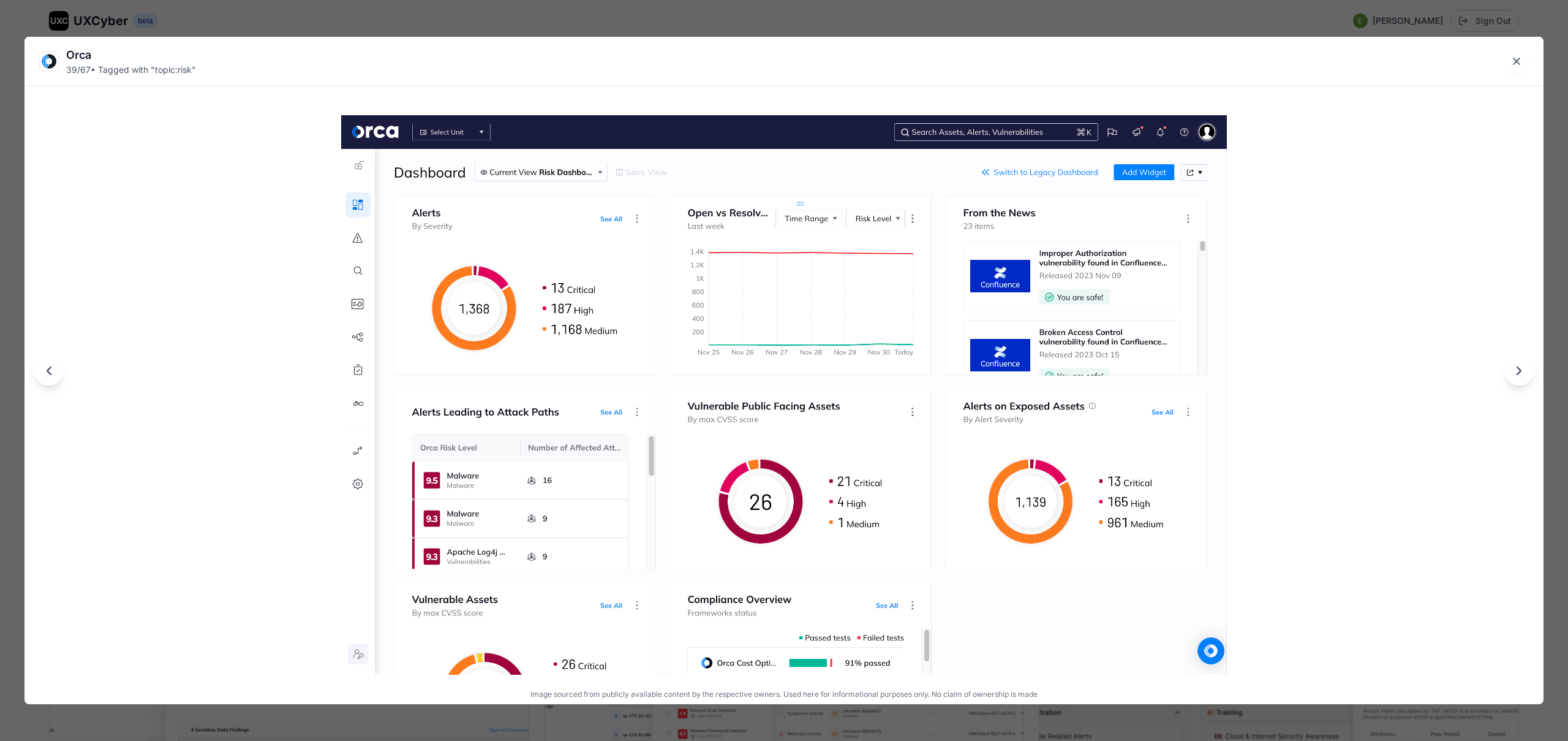
click at [903, 26] on div "Orca 39 / 67 • Tagged with " topic:risk " Image sourced from publicly available…" at bounding box center [784, 370] width 1568 height 741
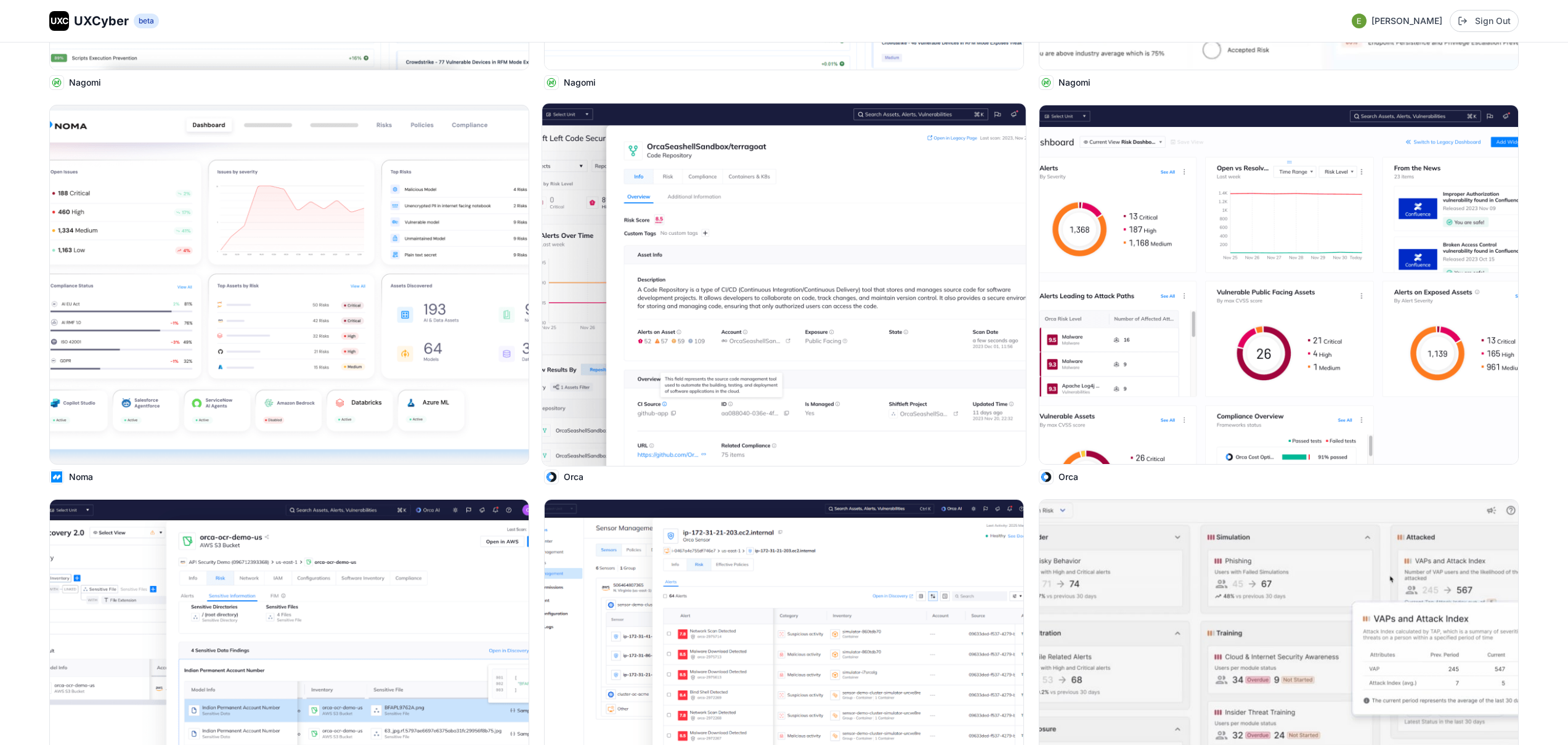
scroll to position [5184, 0]
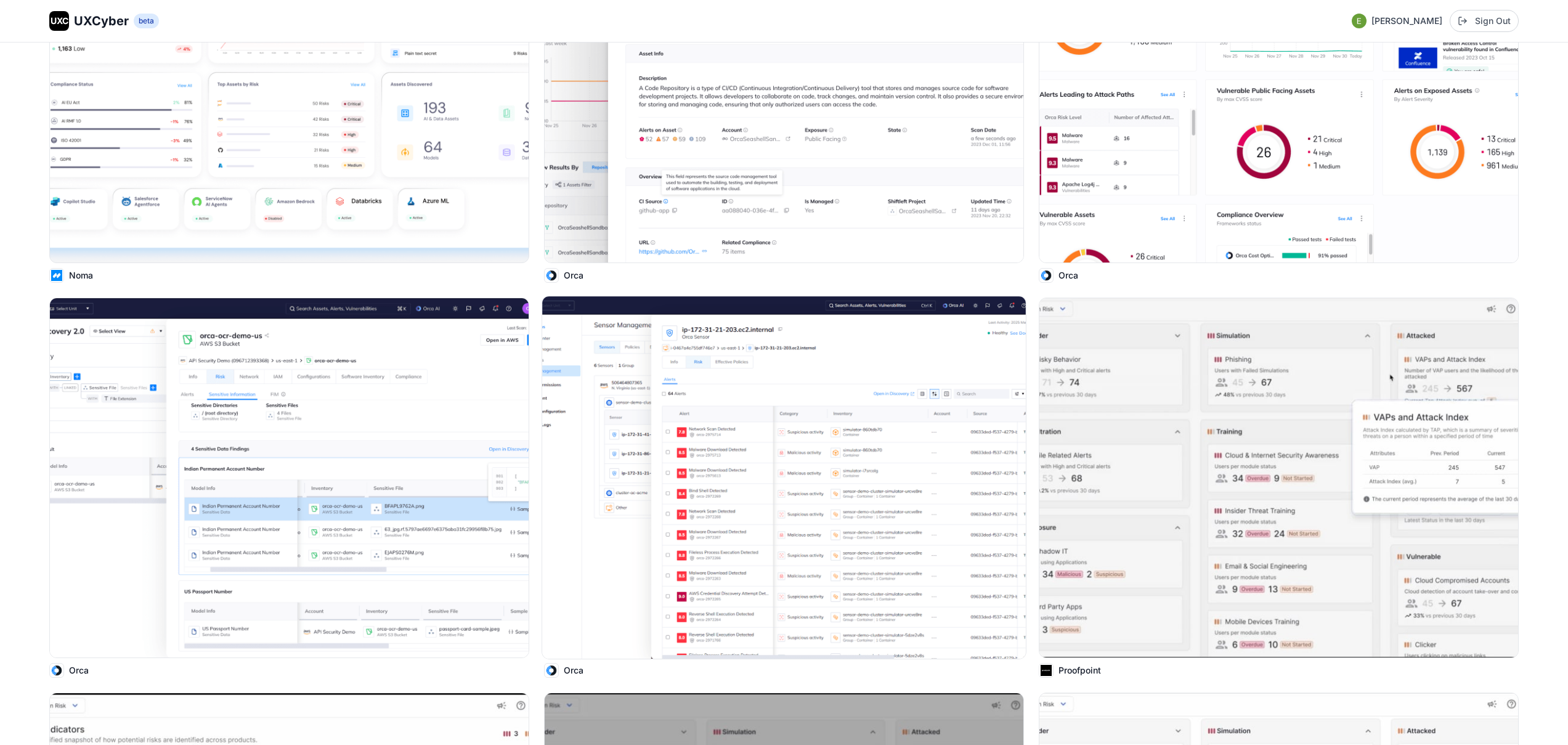
click at [805, 409] on img at bounding box center [784, 477] width 484 height 362
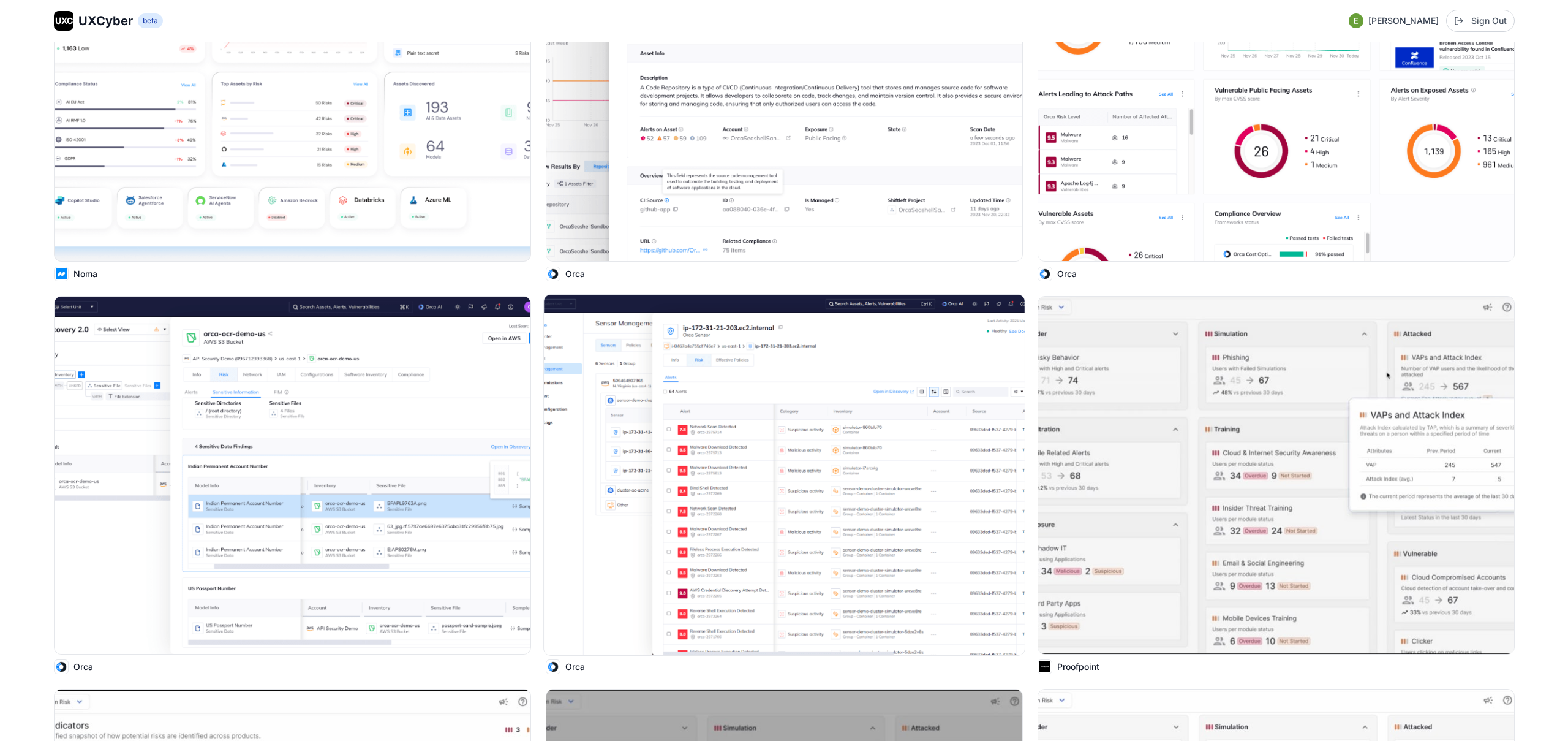
scroll to position [5185, 0]
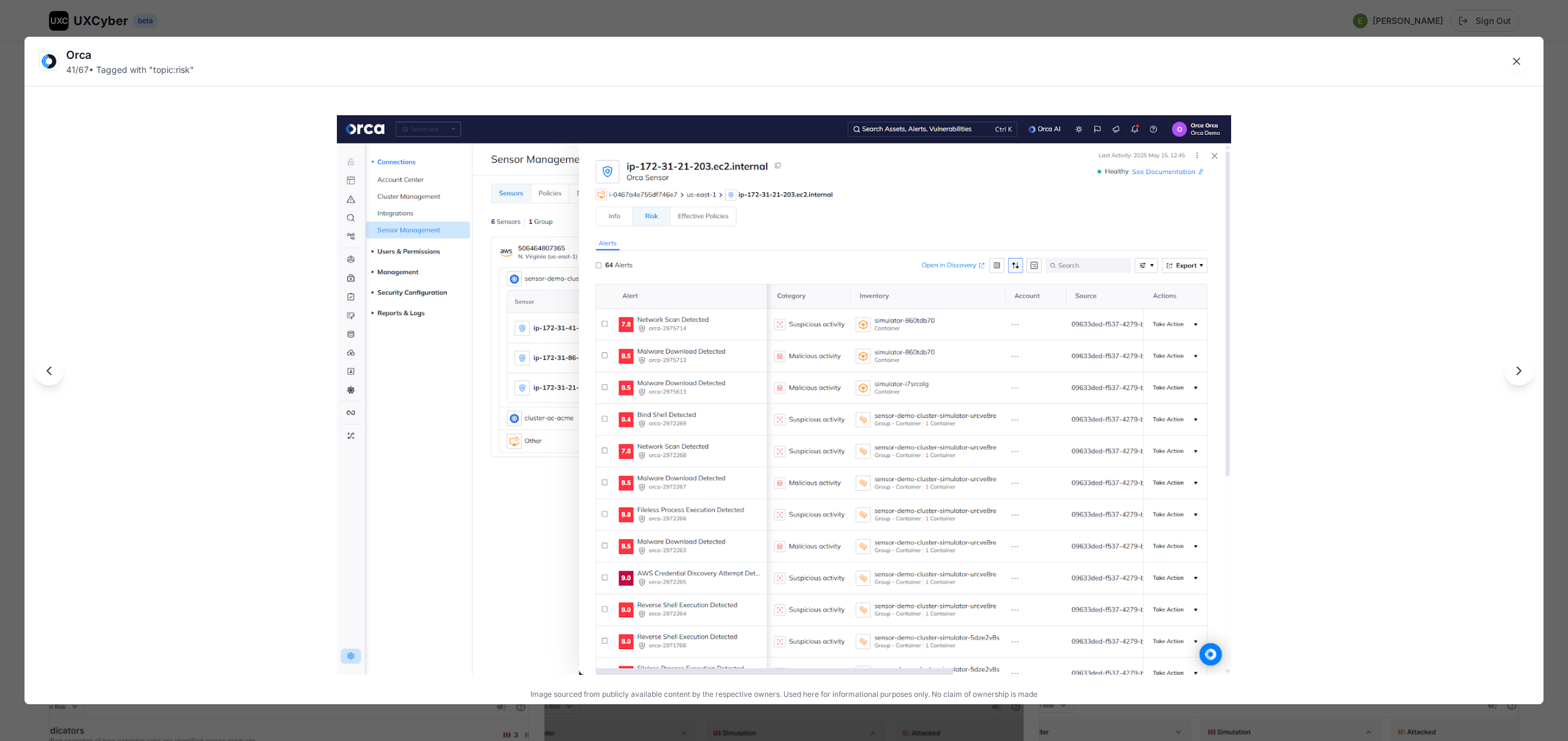
drag, startPoint x: 624, startPoint y: 14, endPoint x: 740, endPoint y: 77, distance: 132.0
click at [624, 14] on div "Orca 41 / 67 • Tagged with " topic:risk " Image sourced from publicly available…" at bounding box center [784, 370] width 1568 height 741
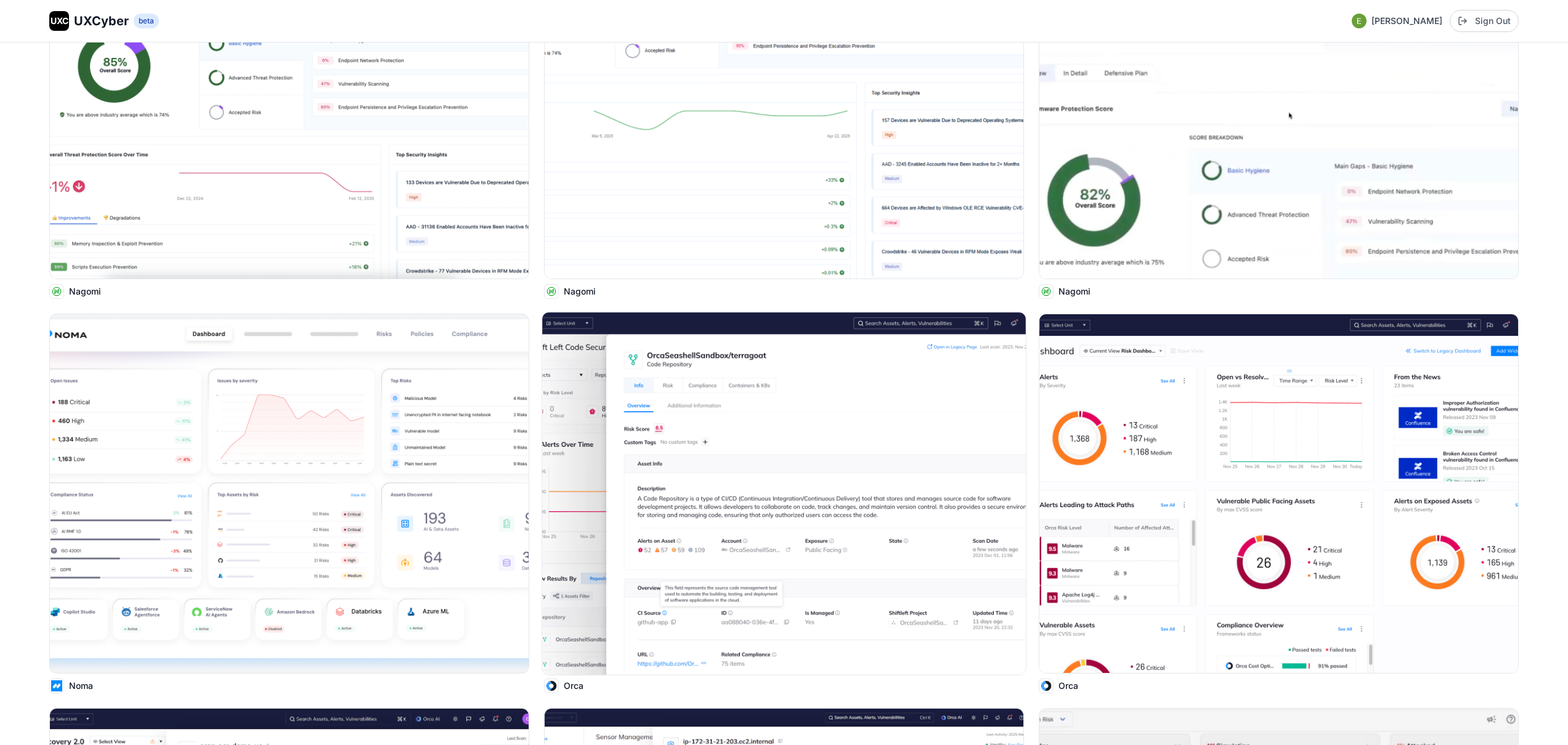
click at [791, 470] on img at bounding box center [784, 493] width 484 height 362
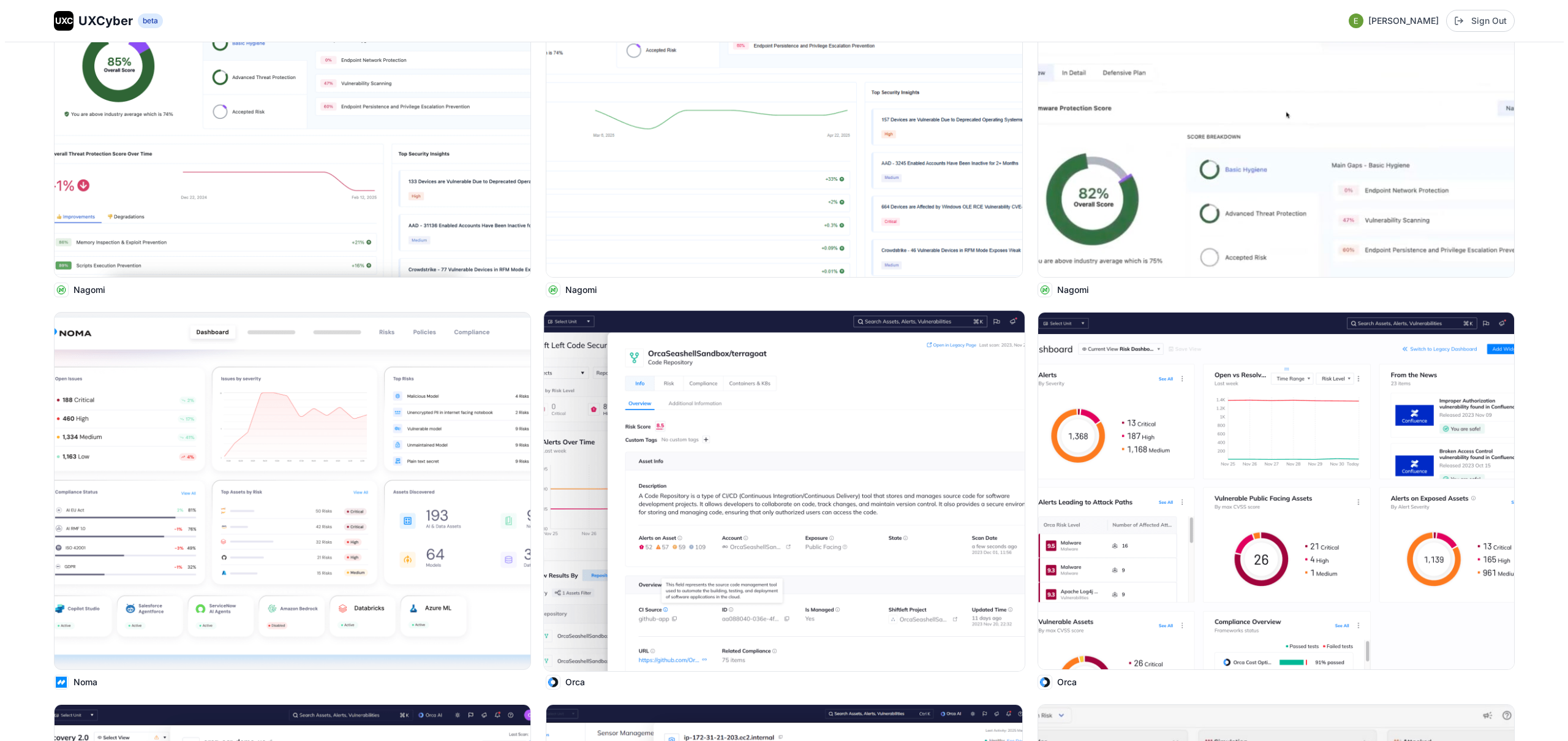
scroll to position [4774, 0]
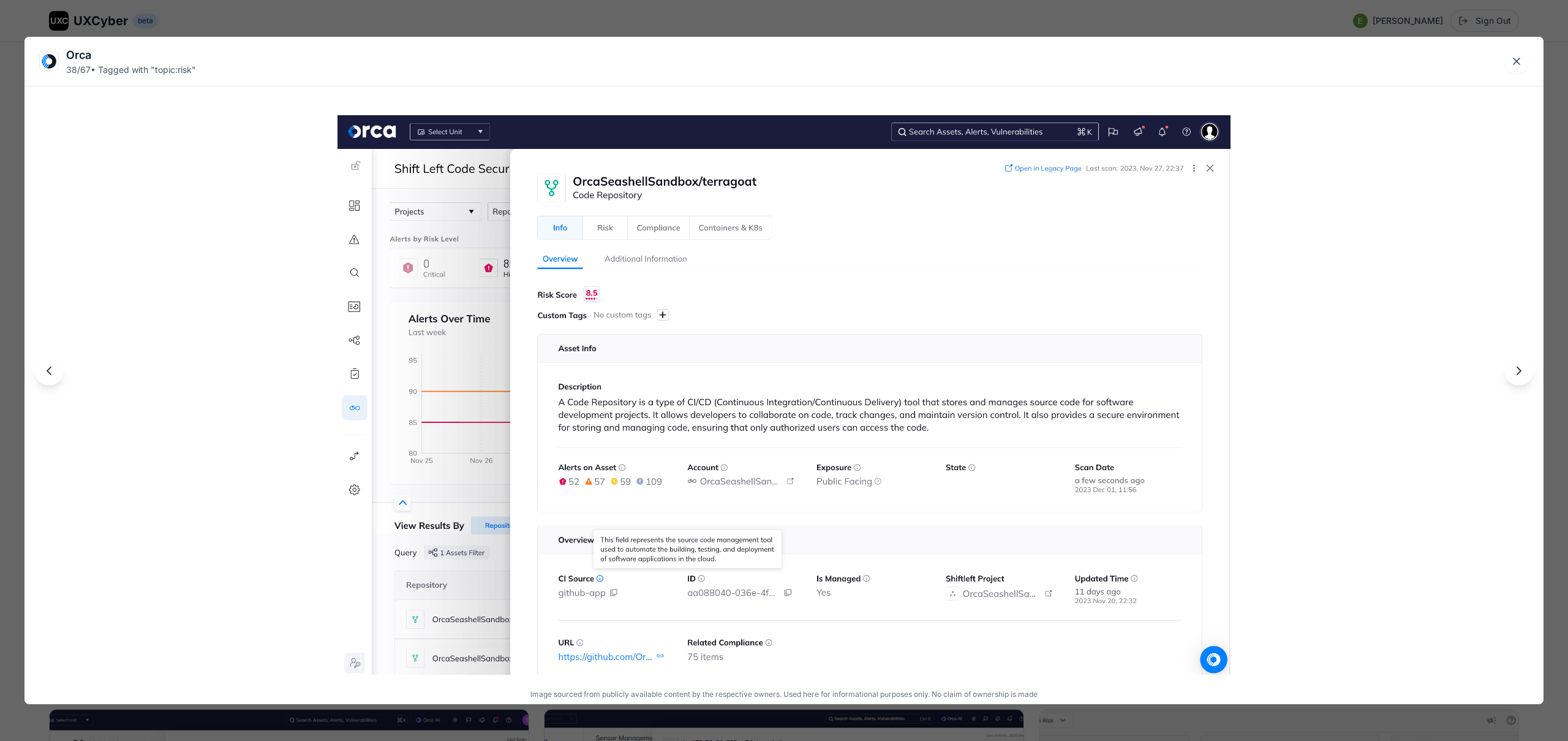
click at [574, 16] on div "Orca 38 / 67 • Tagged with " topic:risk " Image sourced from publicly available…" at bounding box center [784, 370] width 1568 height 741
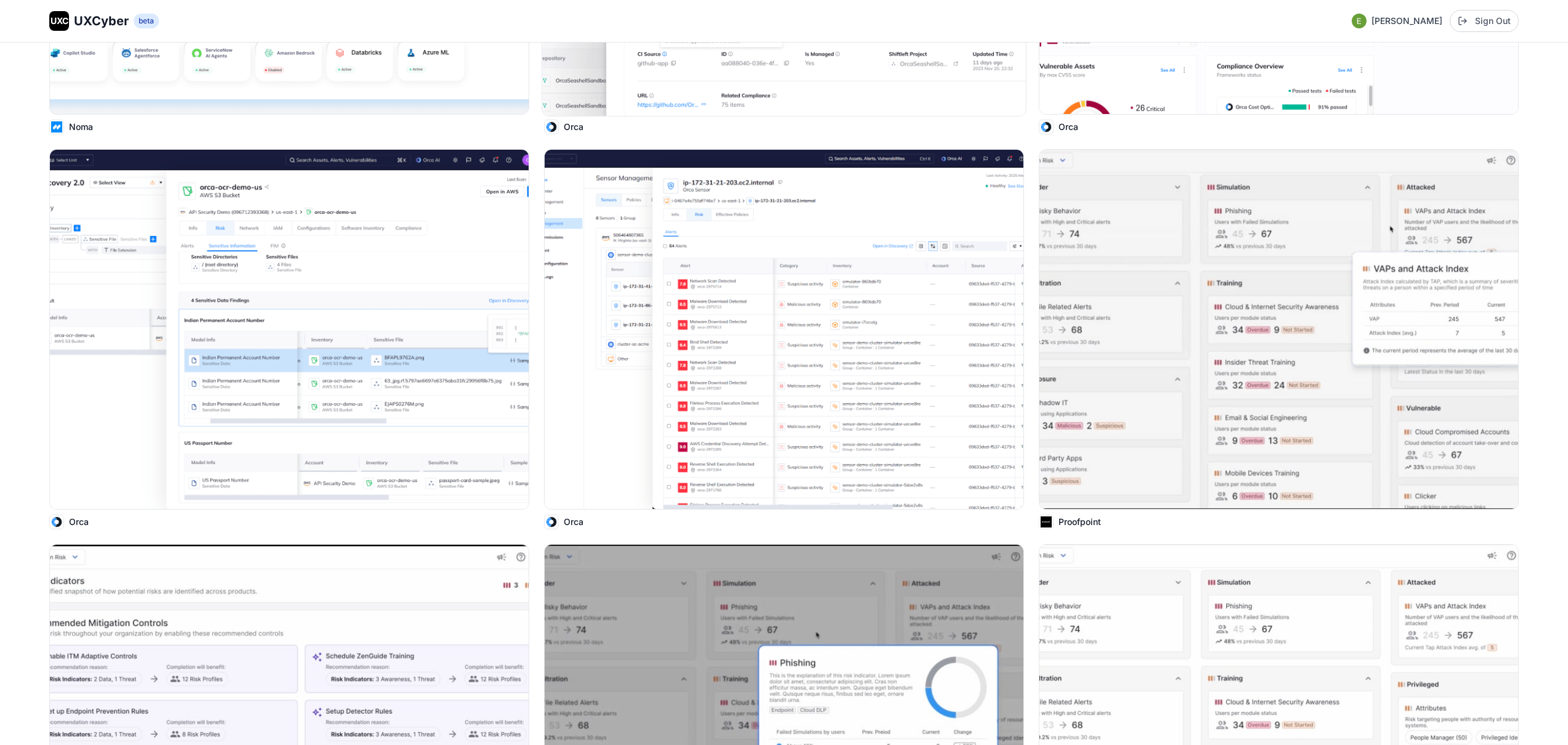
scroll to position [5763, 0]
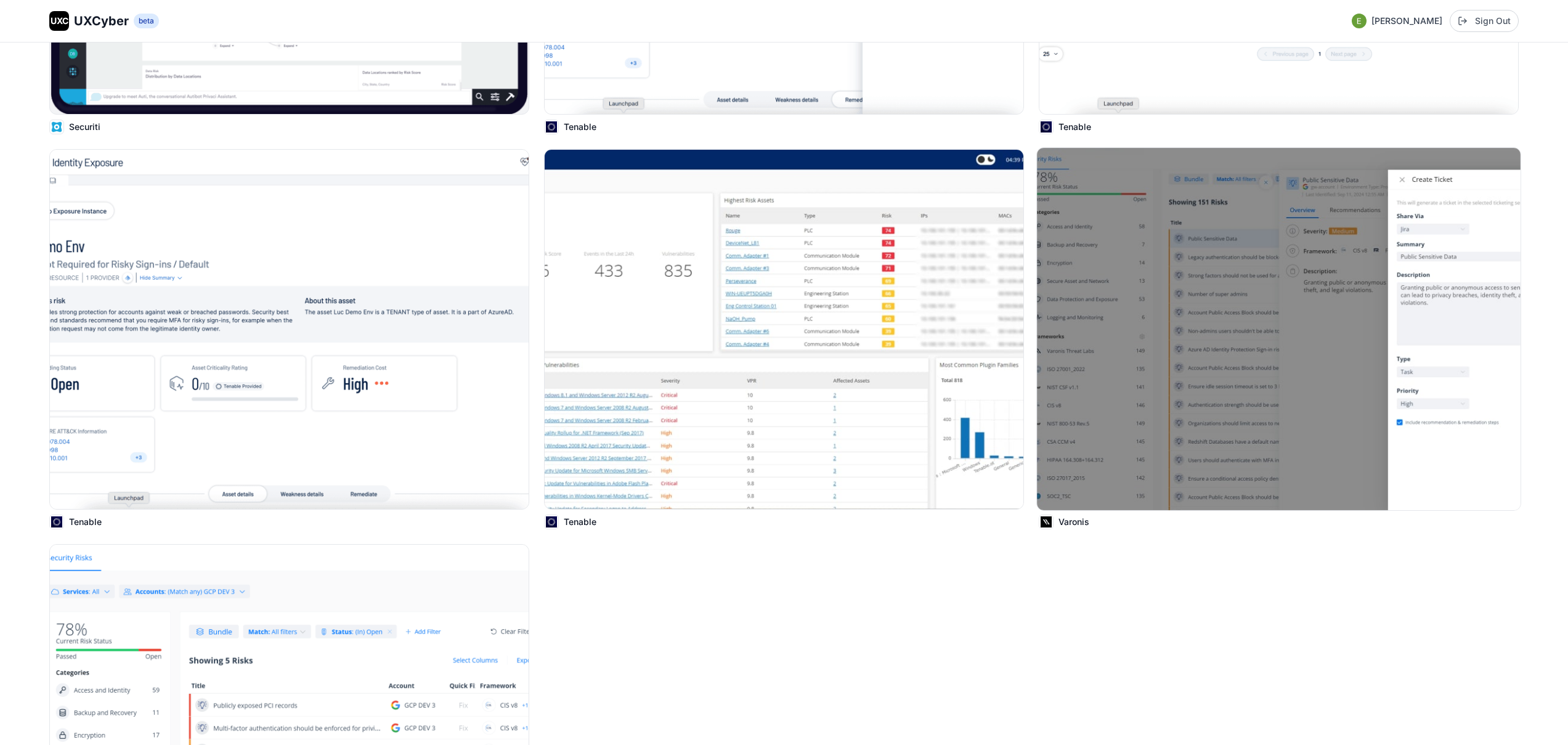
click at [1226, 285] on img at bounding box center [1279, 328] width 484 height 362
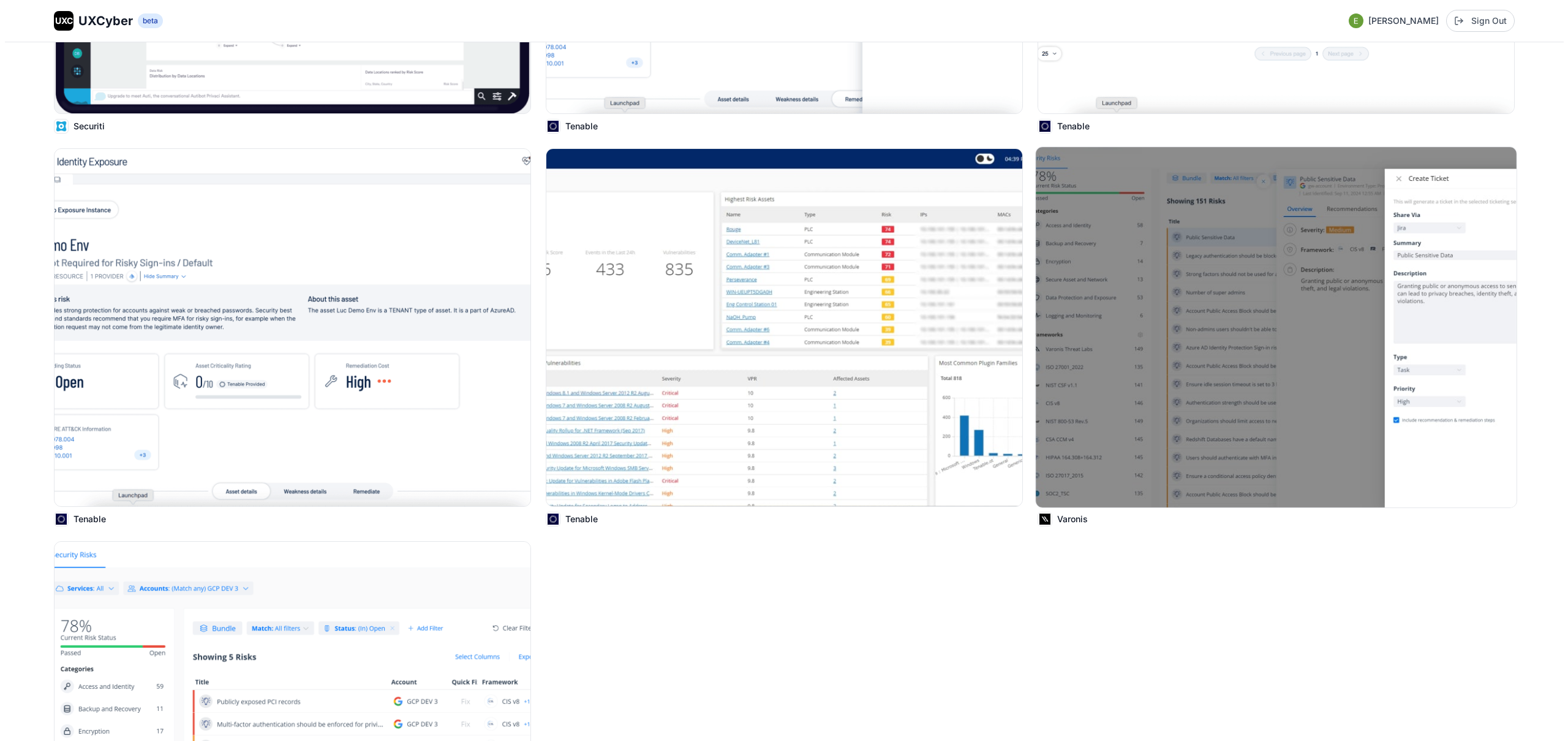
scroll to position [8489, 0]
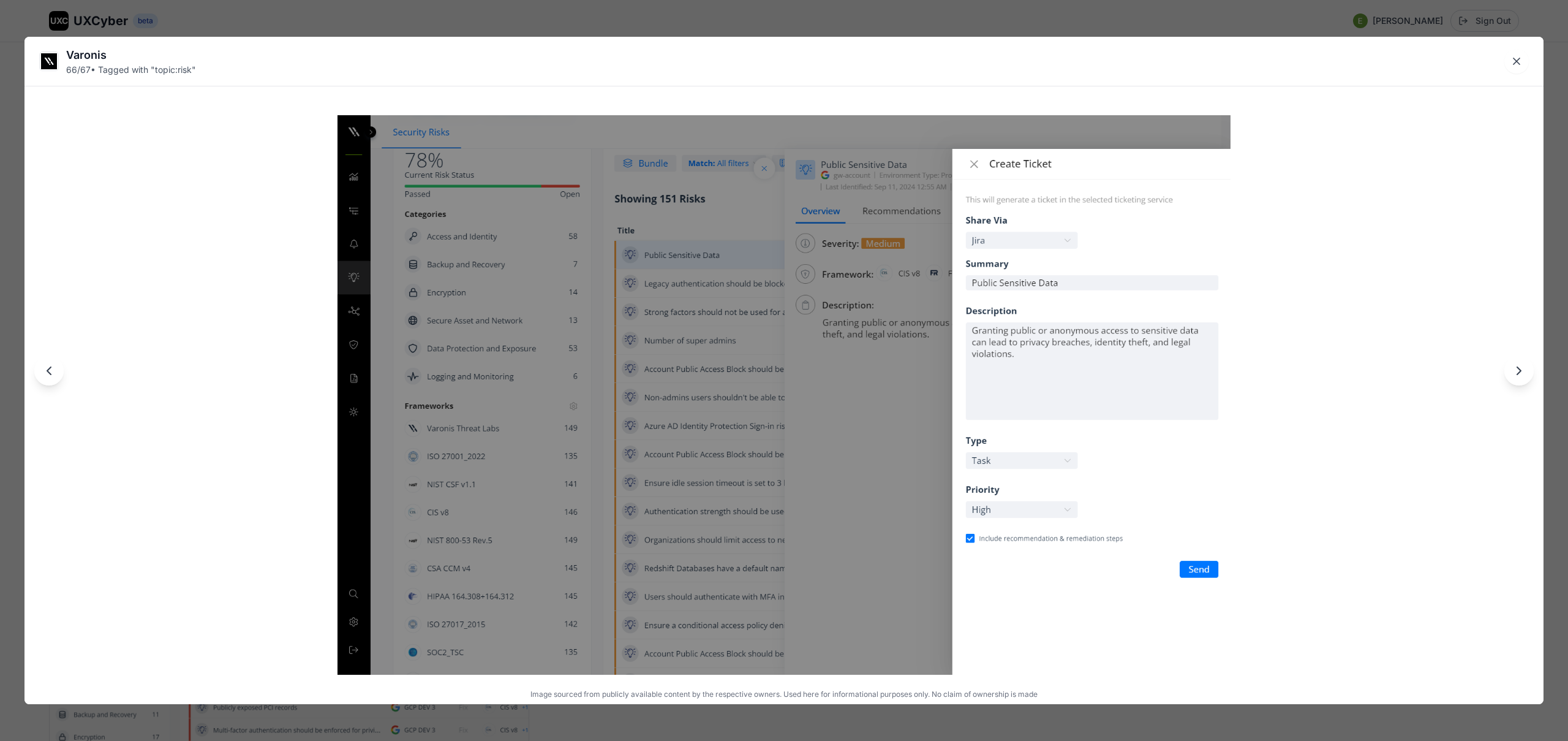
click at [1084, 27] on div "Varonis 66 / 67 • Tagged with " topic:risk " Image sourced from publicly availa…" at bounding box center [784, 370] width 1568 height 741
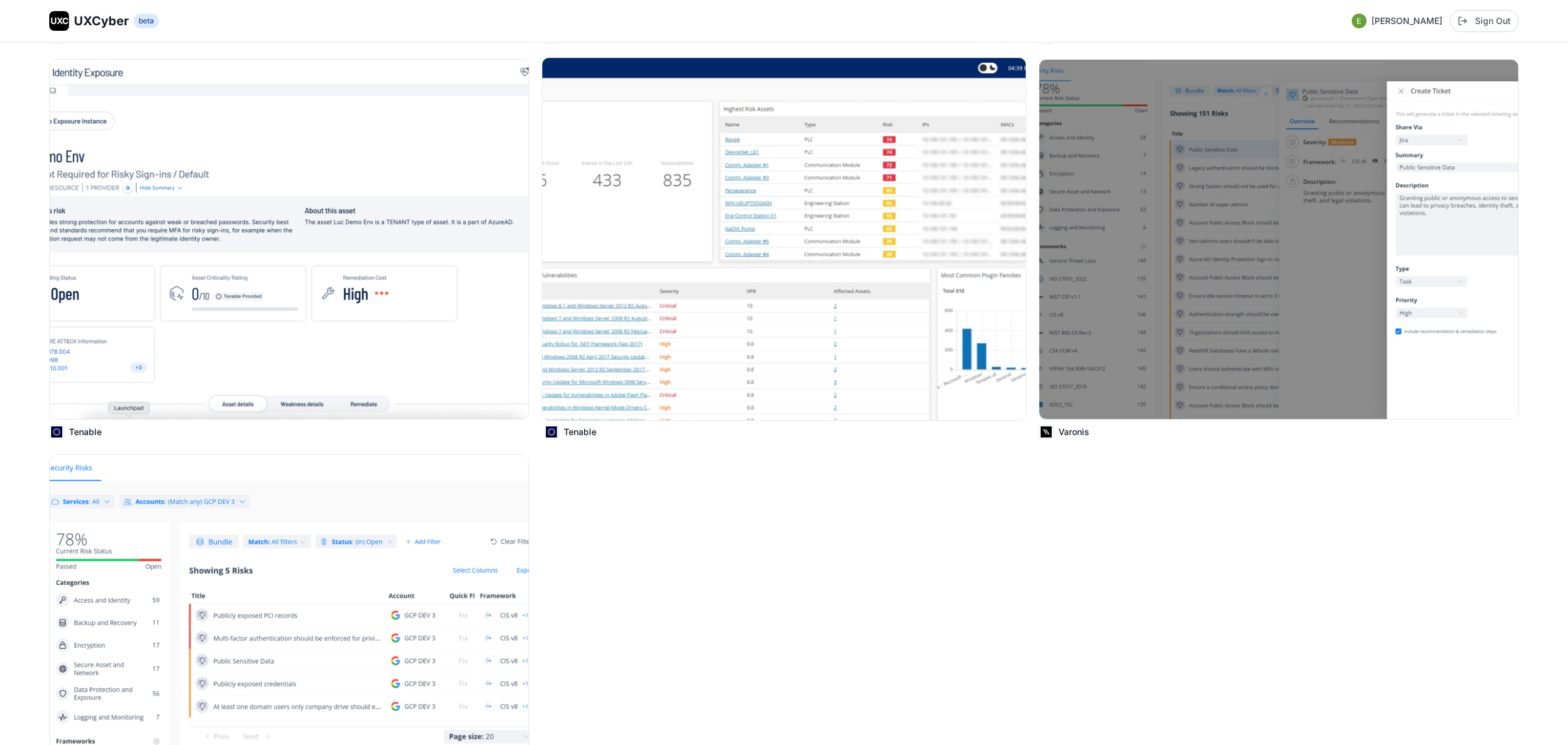
scroll to position [8739, 0]
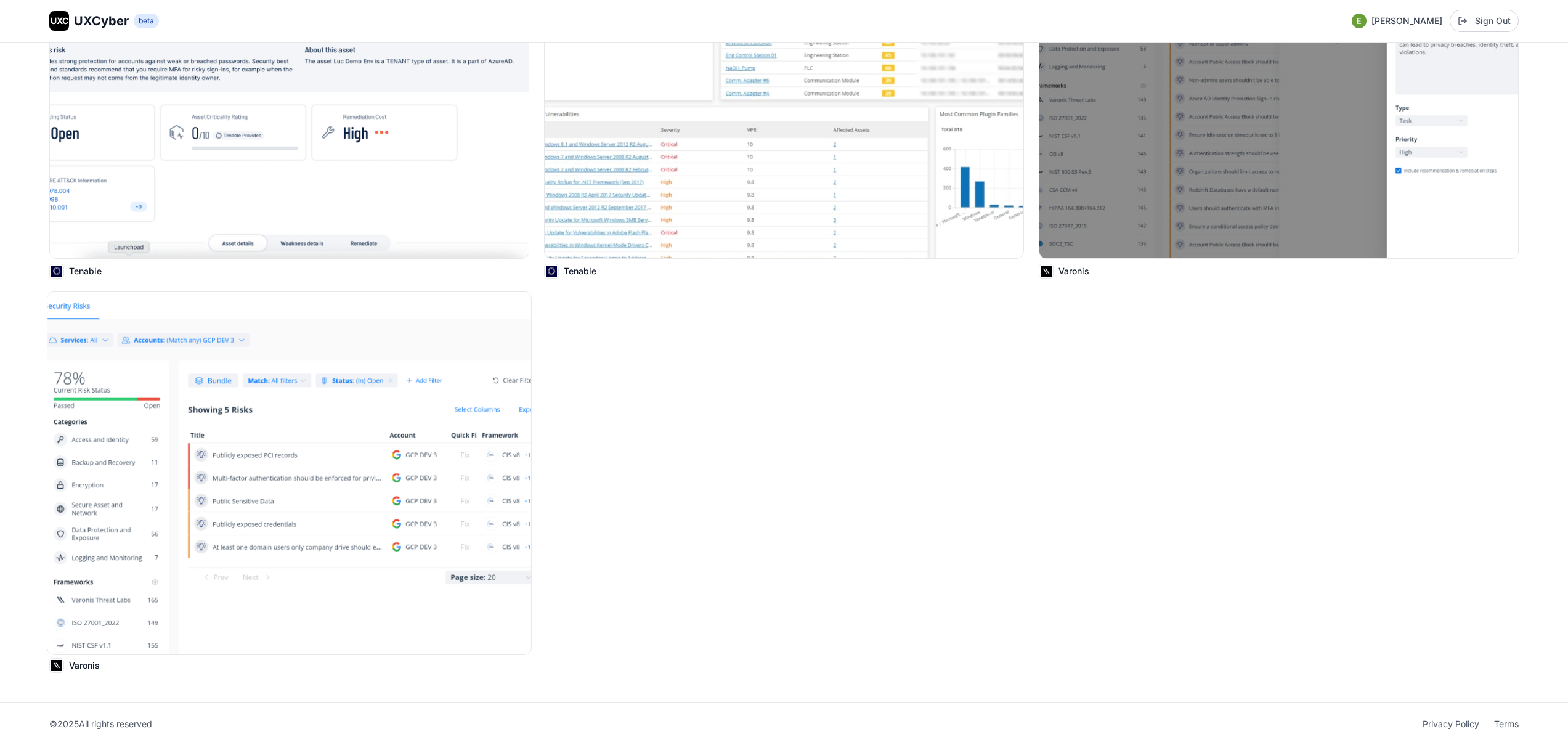
click at [436, 433] on img at bounding box center [289, 472] width 484 height 362
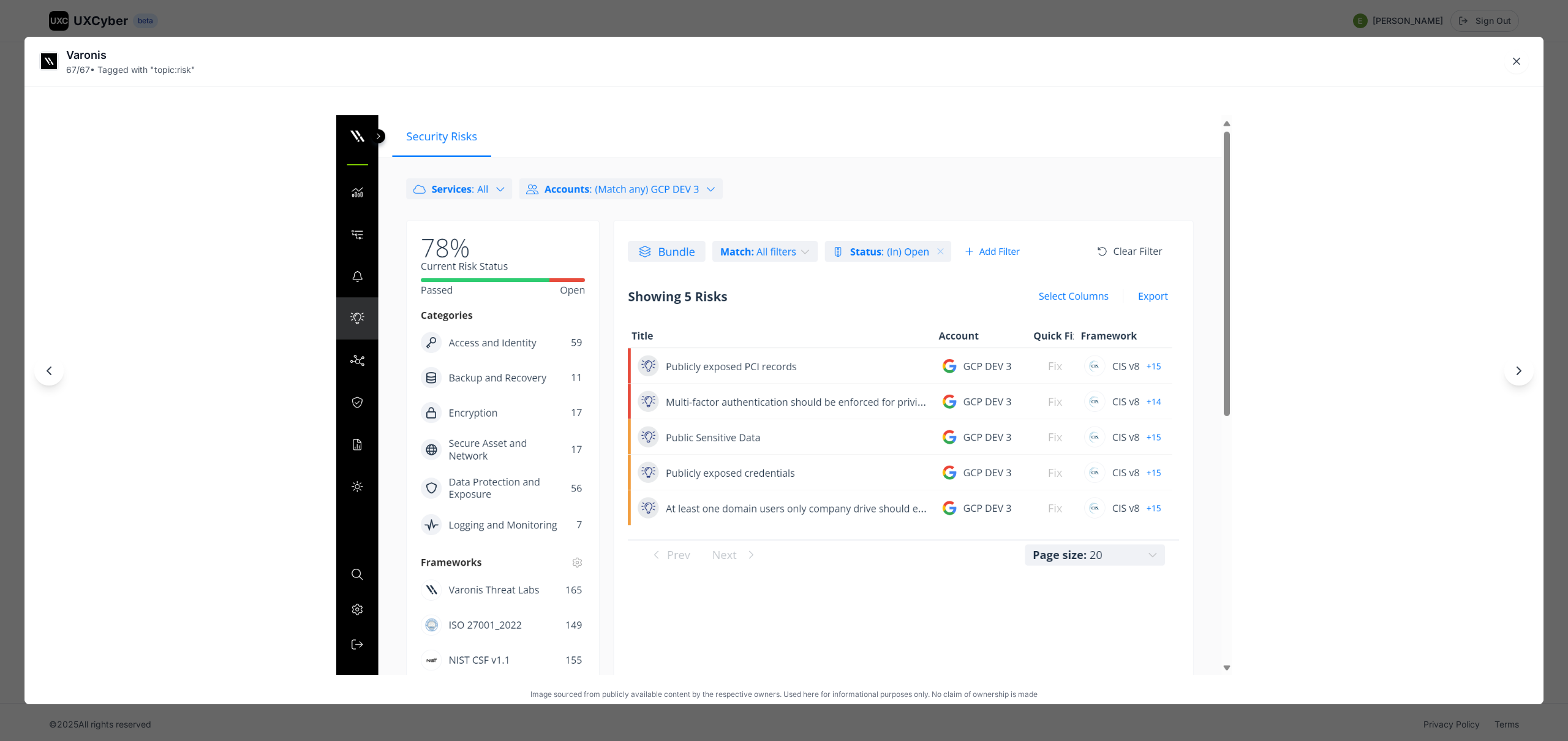
click at [633, 23] on div "Varonis 67 / 67 • Tagged with " topic:risk " Image sourced from publicly availa…" at bounding box center [784, 370] width 1568 height 741
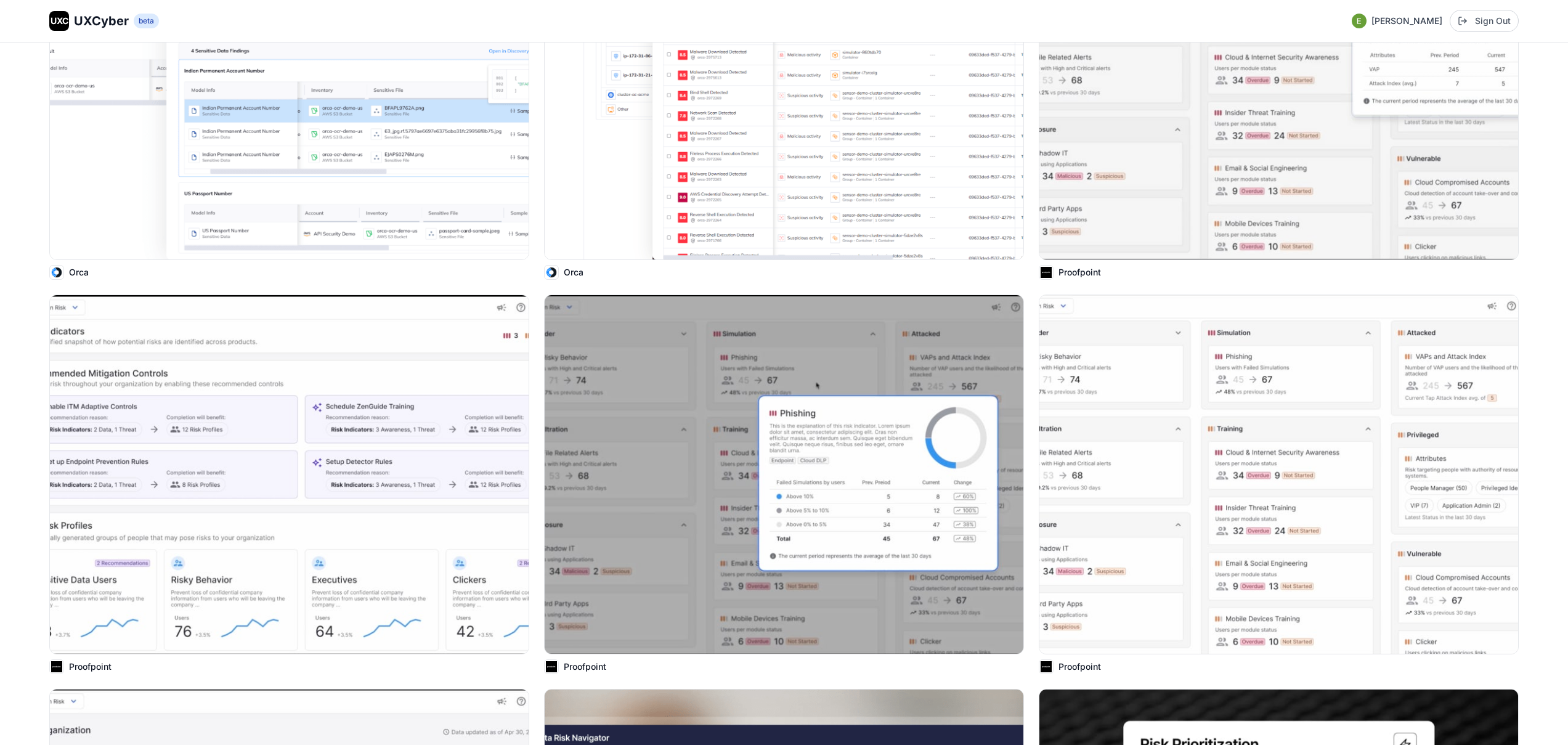
scroll to position [5200, 0]
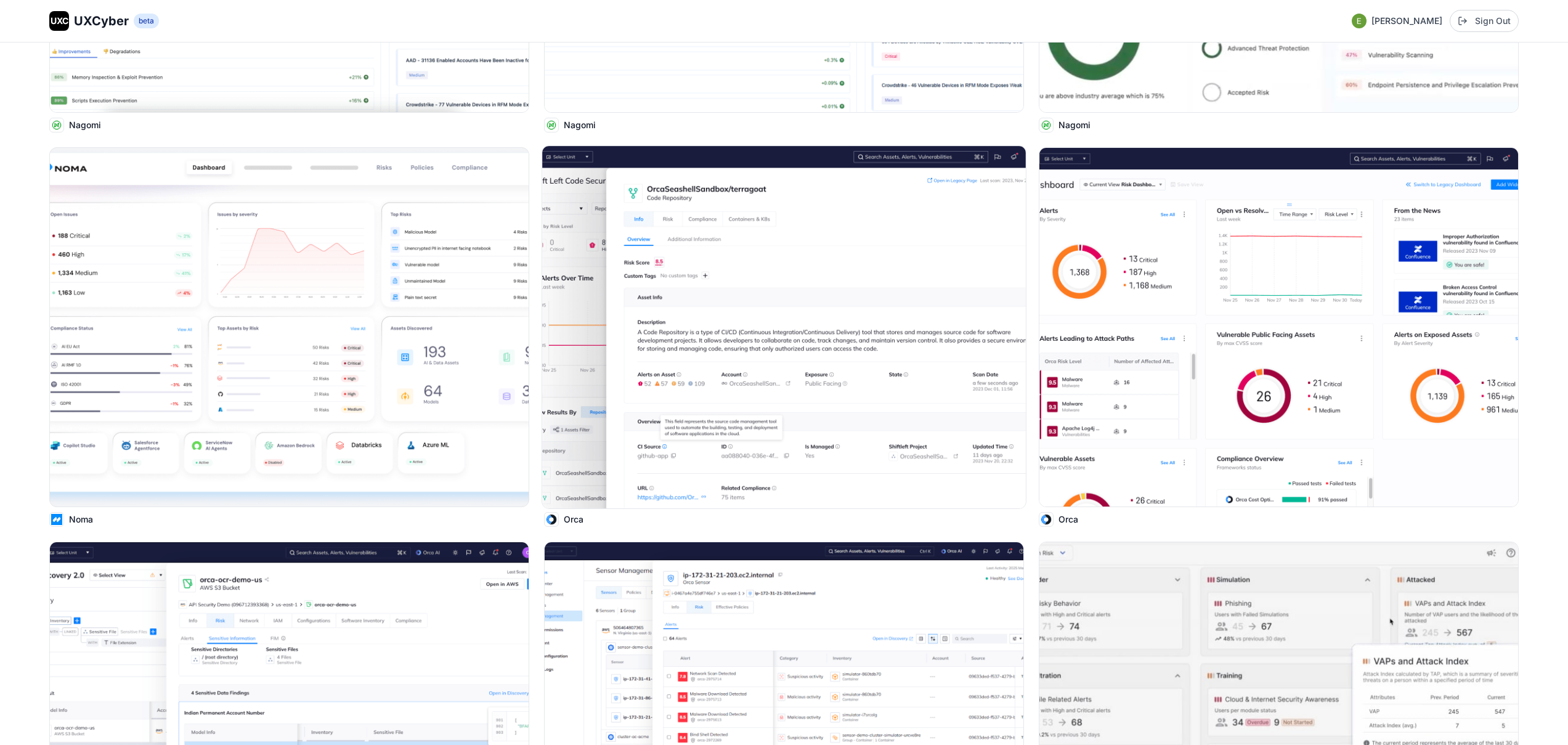
click at [681, 302] on img at bounding box center [784, 327] width 484 height 362
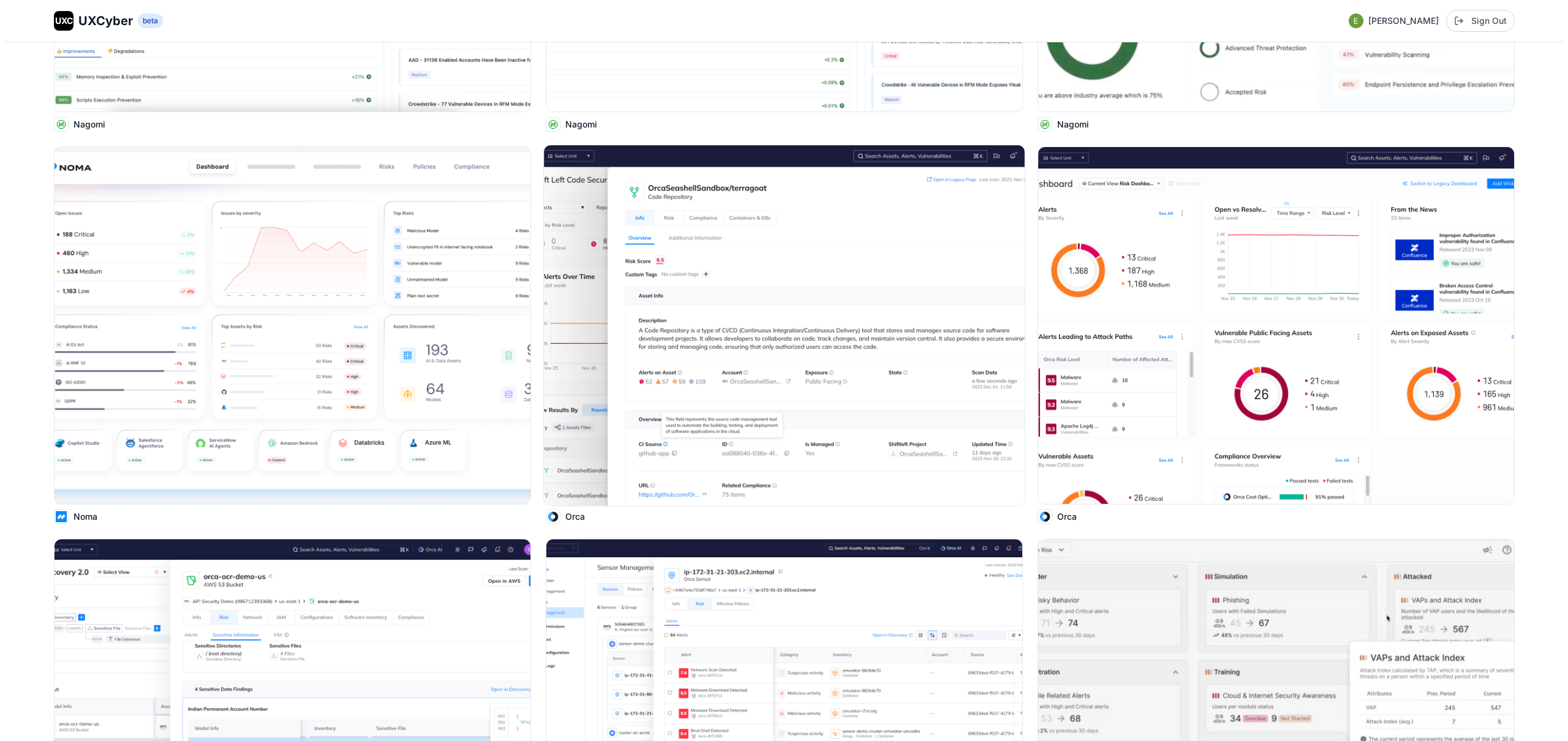
scroll to position [4939, 0]
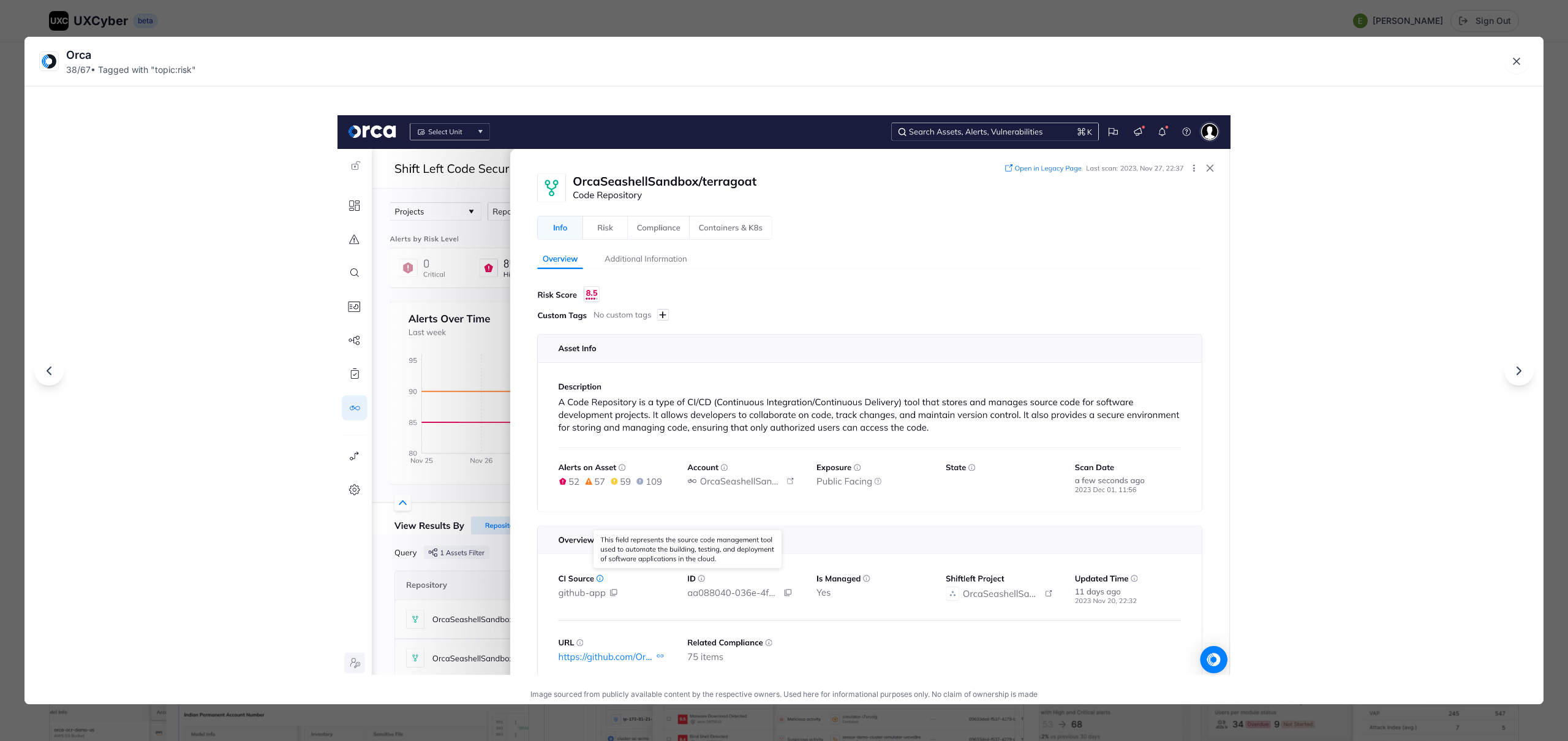
click at [580, 23] on div "Orca 38 / 67 • Tagged with " topic:risk " Image sourced from publicly available…" at bounding box center [784, 370] width 1568 height 741
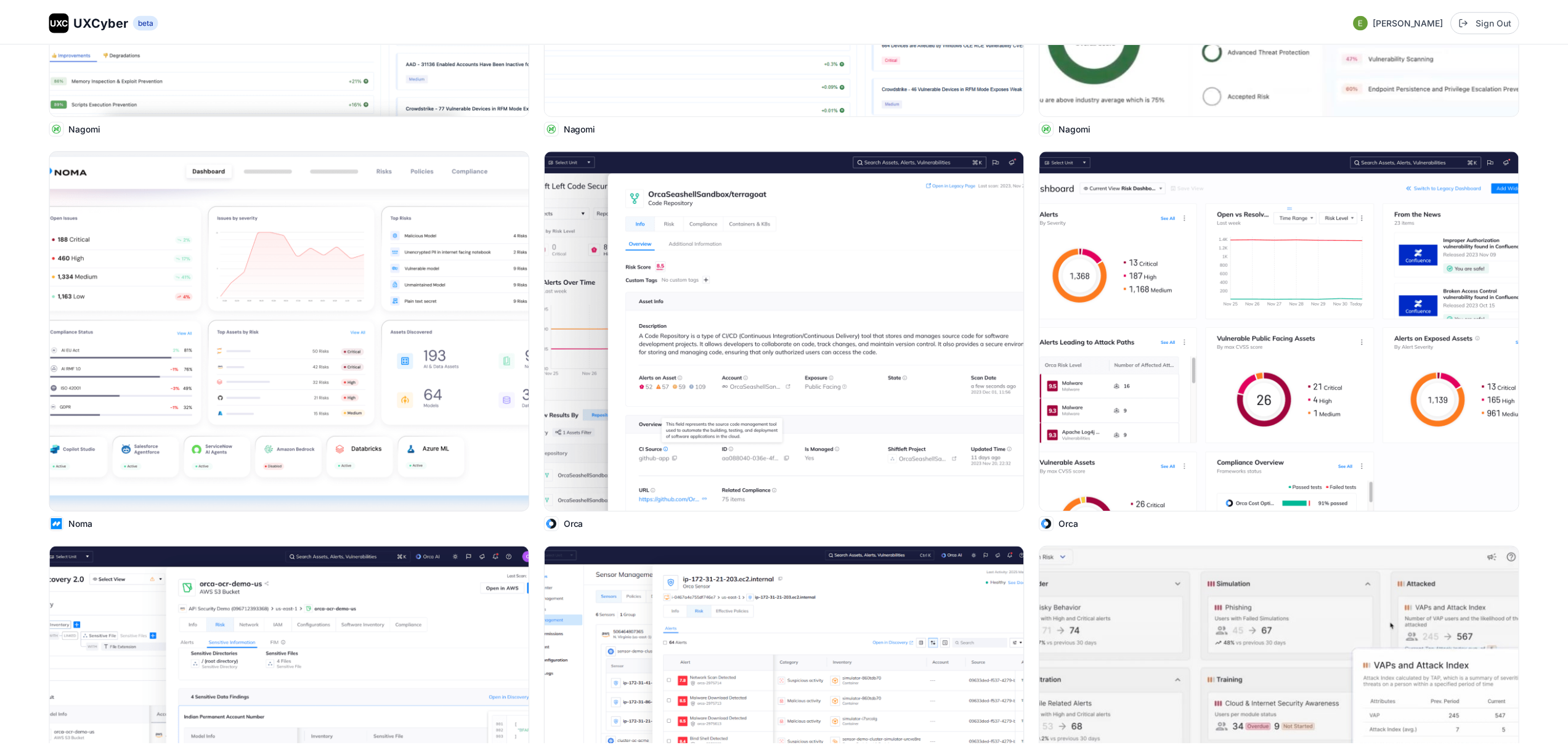
scroll to position [4941, 0]
